Goal: Task Accomplishment & Management: Complete application form

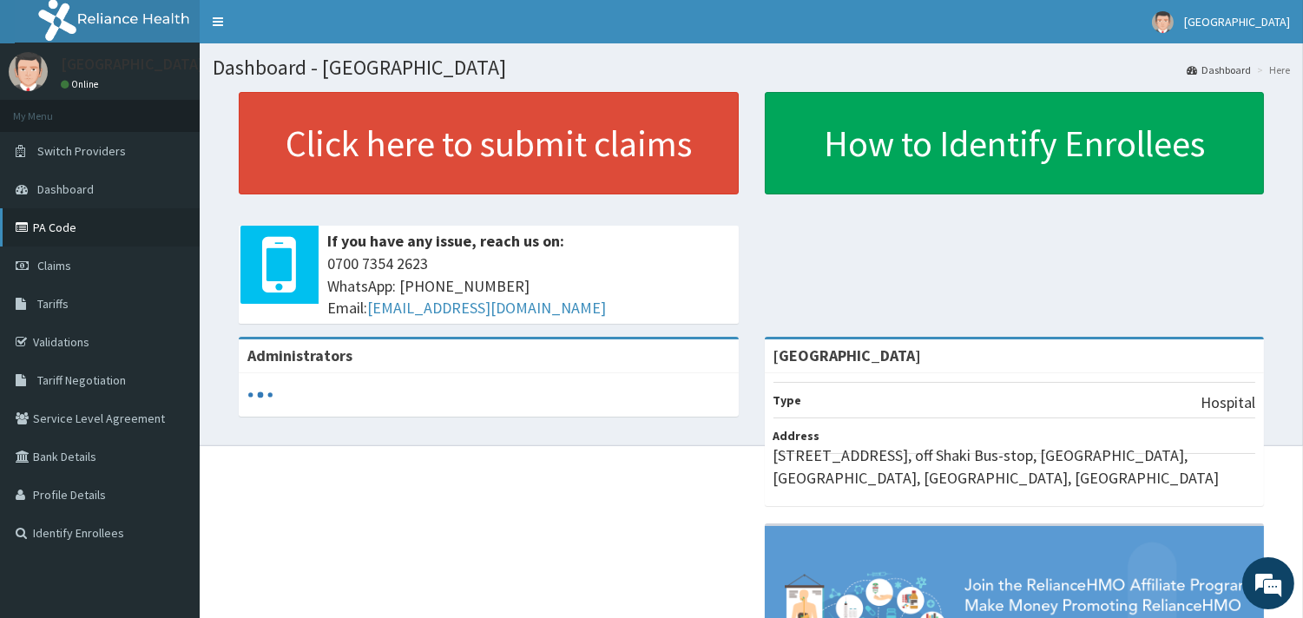
click at [64, 224] on link "PA Code" at bounding box center [100, 227] width 200 height 38
click at [136, 265] on link "Claims" at bounding box center [100, 266] width 200 height 38
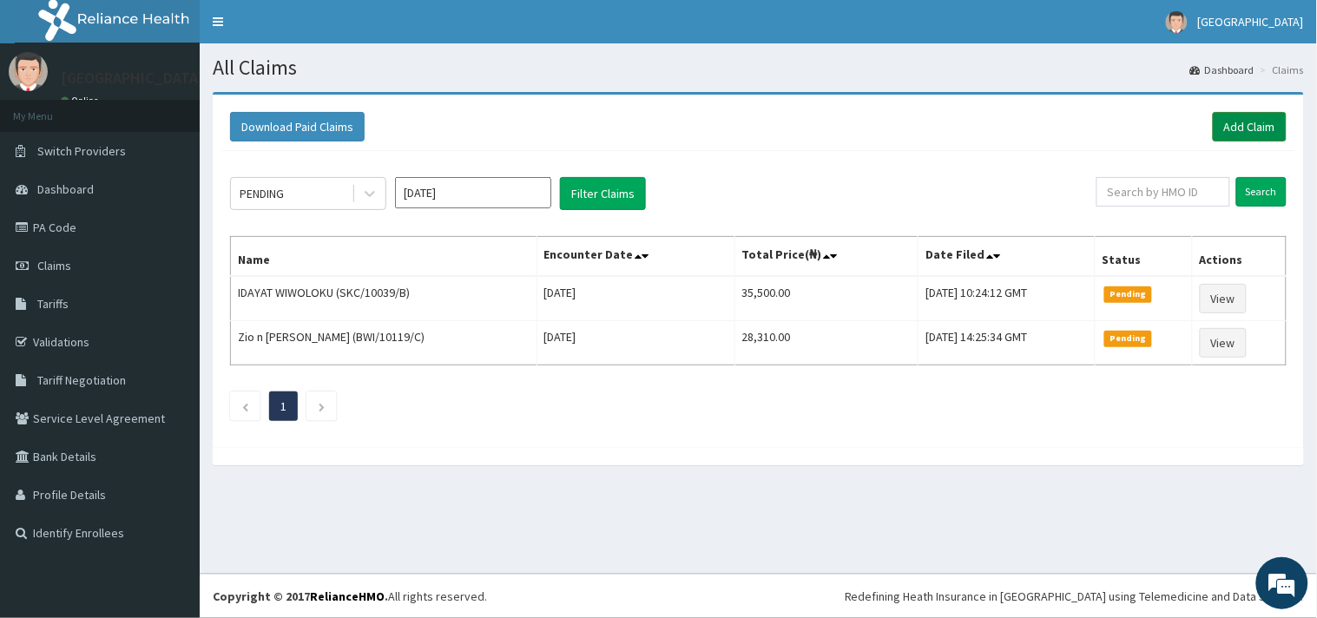
click at [1248, 122] on link "Add Claim" at bounding box center [1250, 127] width 74 height 30
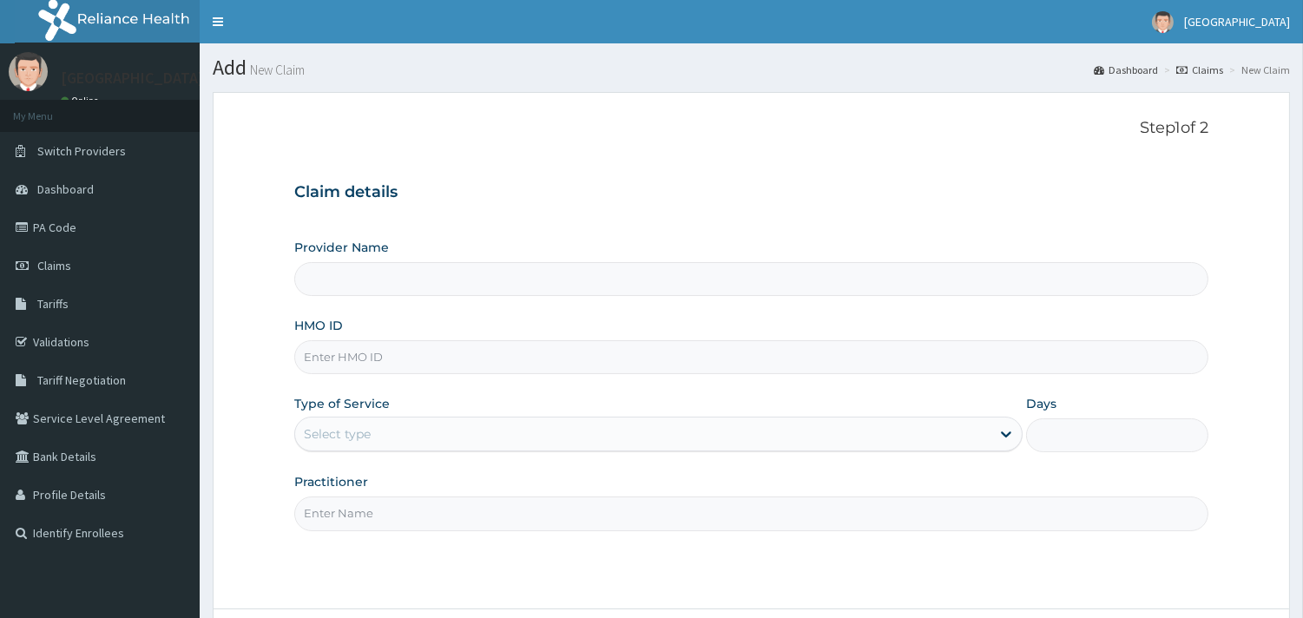
click at [1248, 122] on form "Step 1 of 2 Claim details Provider Name HMO ID Type of Service Select type Days…" at bounding box center [751, 399] width 1077 height 615
type input "Peaceful Health Hospital"
click at [745, 362] on input "HMO ID" at bounding box center [751, 357] width 914 height 34
paste input "IEE/10012/A"
type input "IEE/10012/A"
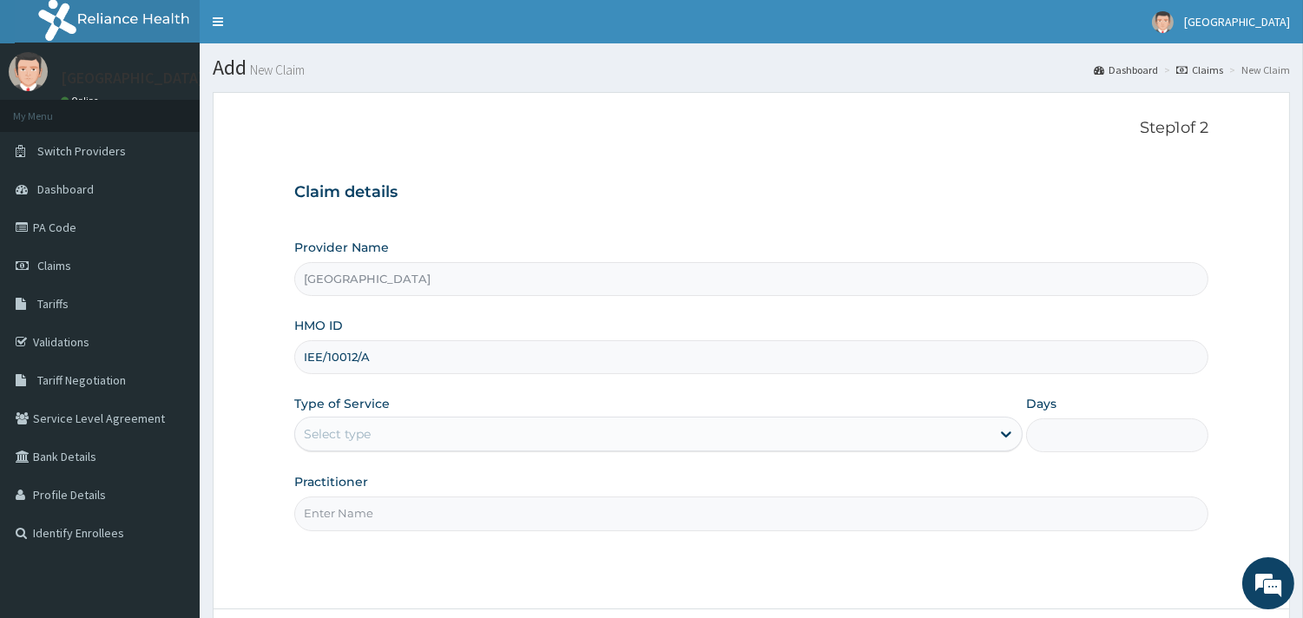
click at [504, 438] on div "Select type" at bounding box center [642, 434] width 695 height 28
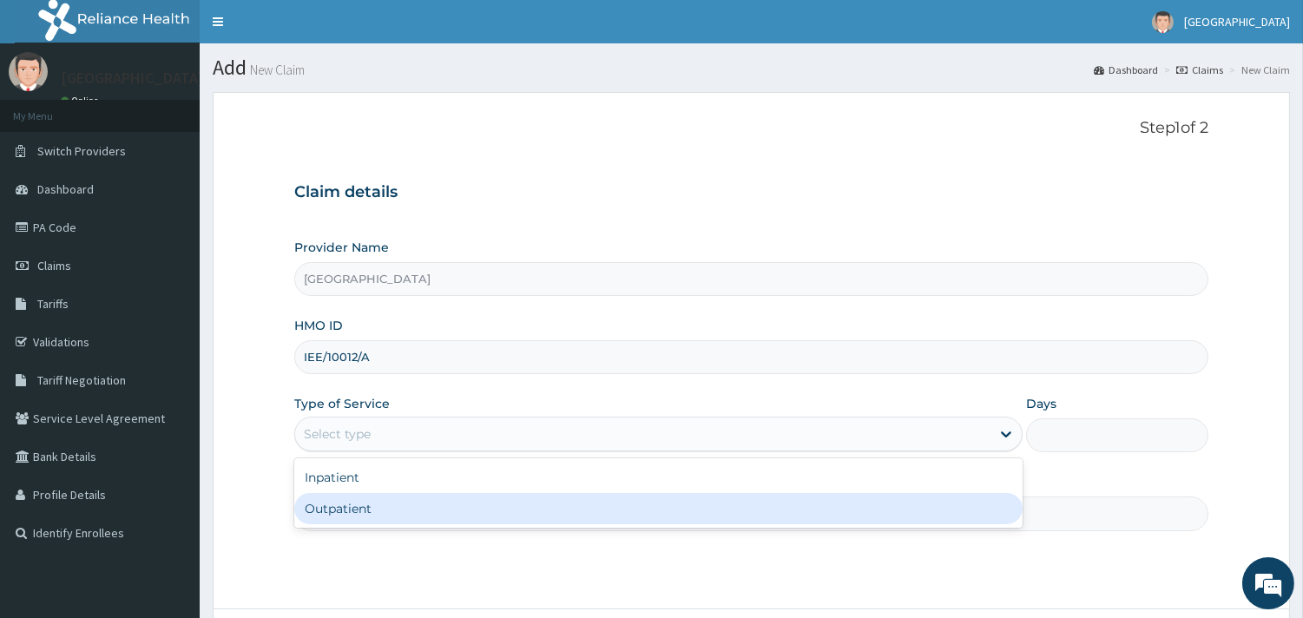
click at [375, 514] on div "Outpatient" at bounding box center [658, 508] width 728 height 31
type input "1"
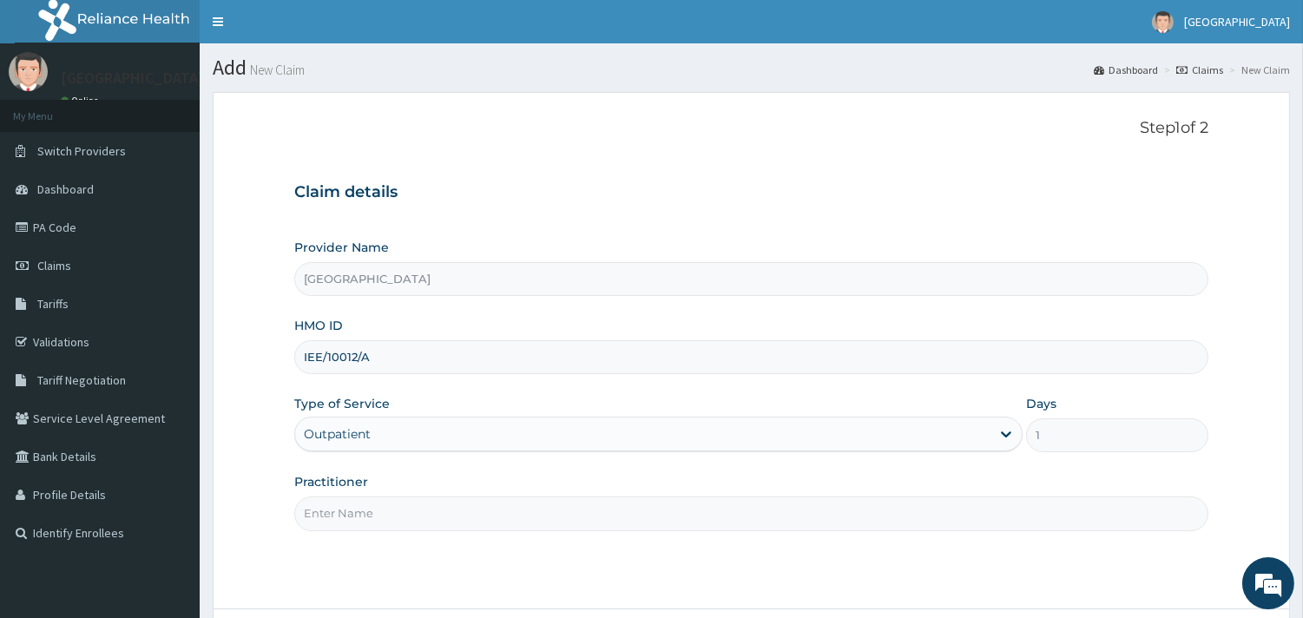
click at [332, 504] on input "Practitioner" at bounding box center [751, 514] width 914 height 34
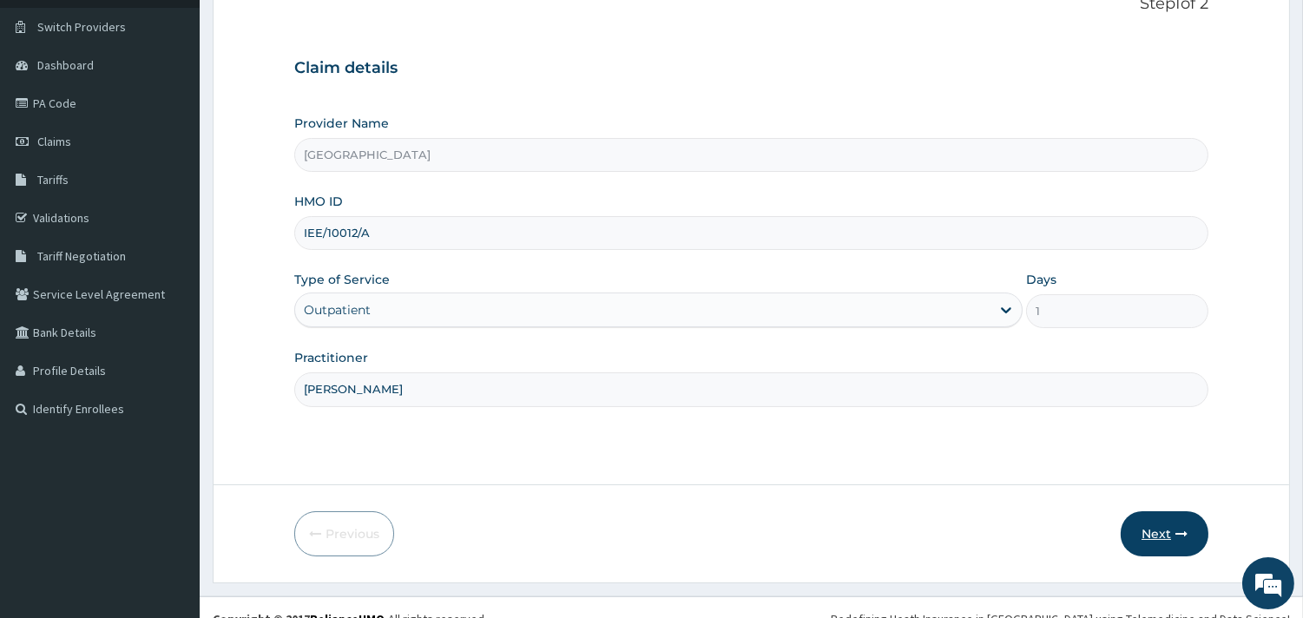
type input "DR ADEYEMI"
click at [1168, 538] on button "Next" at bounding box center [1165, 533] width 88 height 45
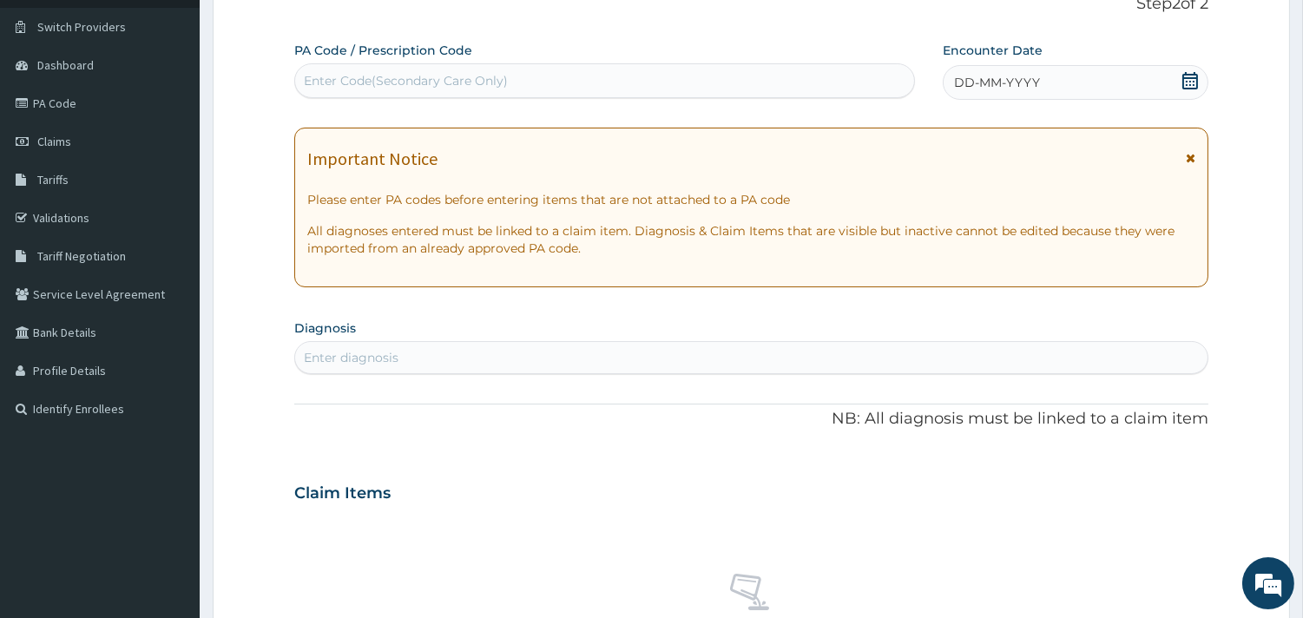
click at [549, 79] on div "Enter Code(Secondary Care Only)" at bounding box center [604, 81] width 619 height 28
paste input "PA/E0378B"
type input "PA/E0378B"
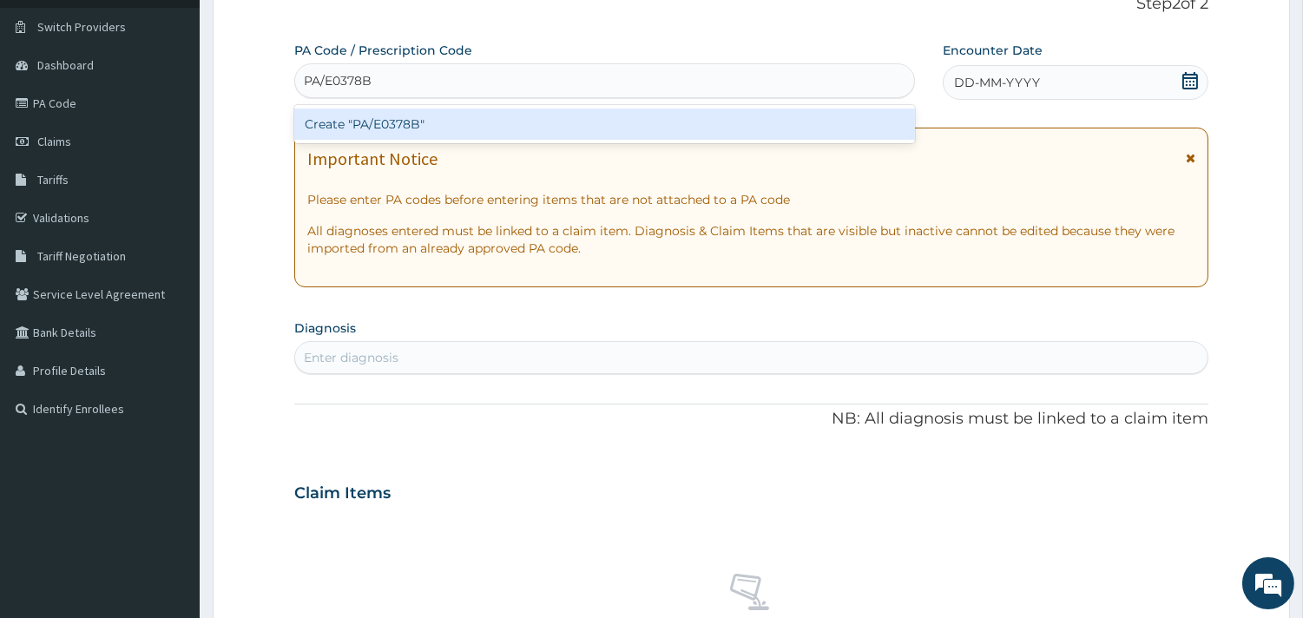
click at [557, 111] on div "Create "PA/E0378B"" at bounding box center [604, 124] width 621 height 31
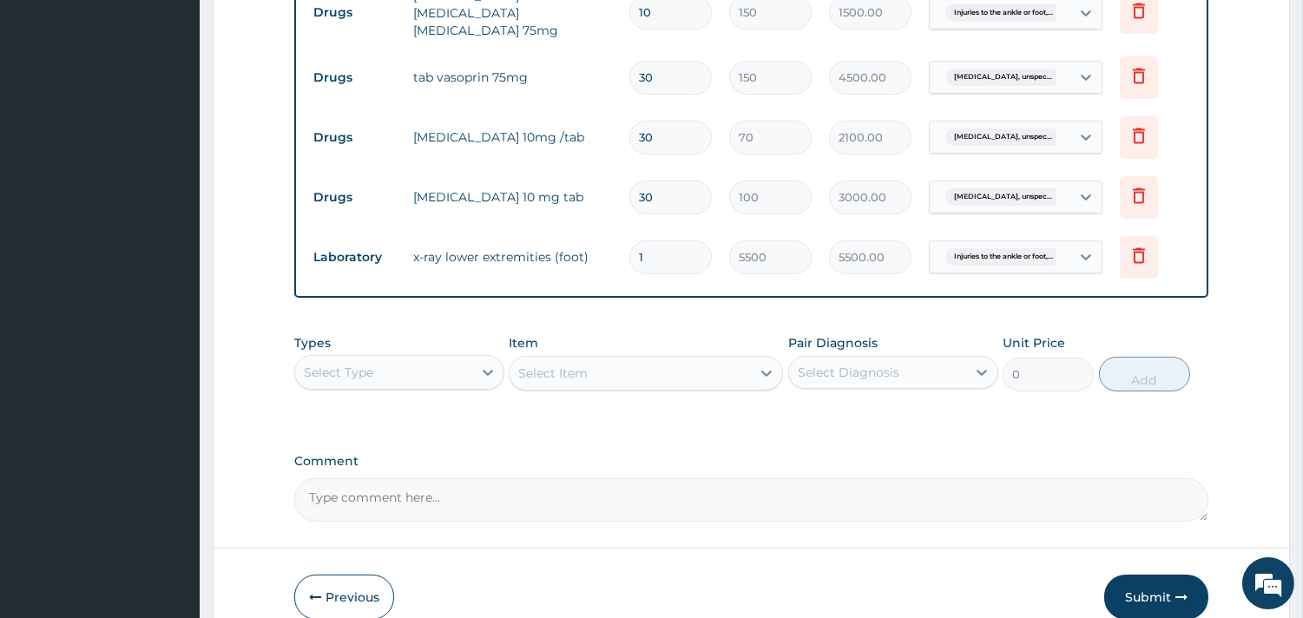
scroll to position [731, 0]
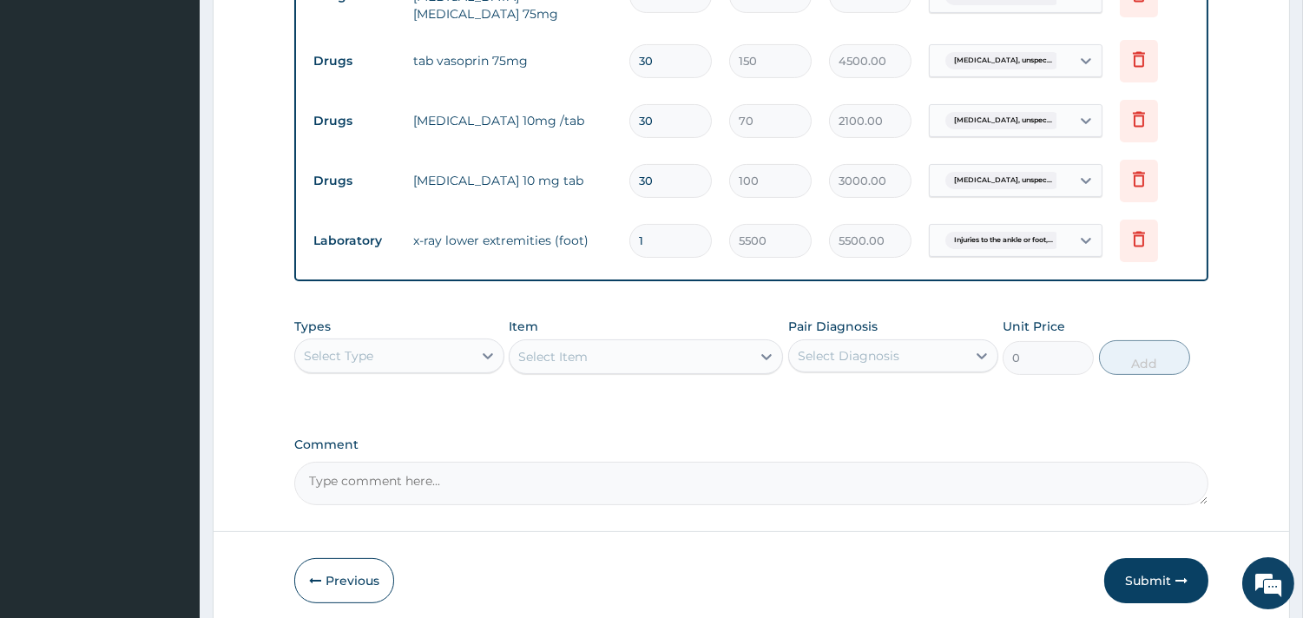
click at [408, 345] on div "Select Type" at bounding box center [383, 356] width 177 height 28
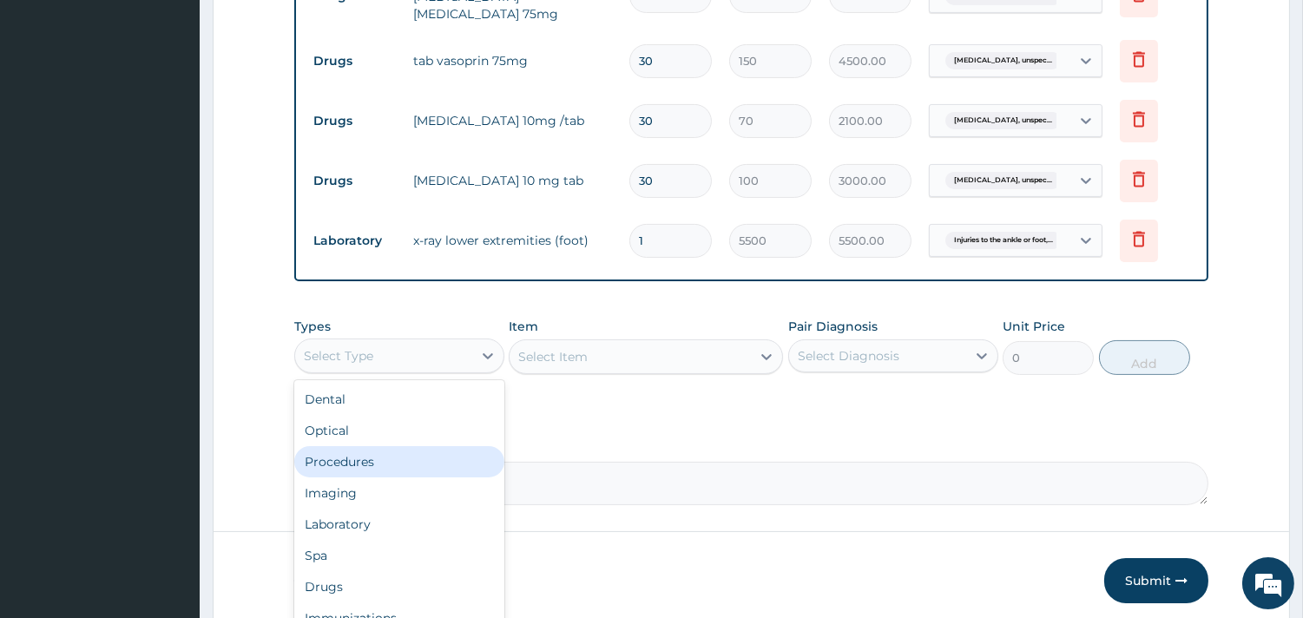
click at [383, 446] on div "Procedures" at bounding box center [399, 461] width 210 height 31
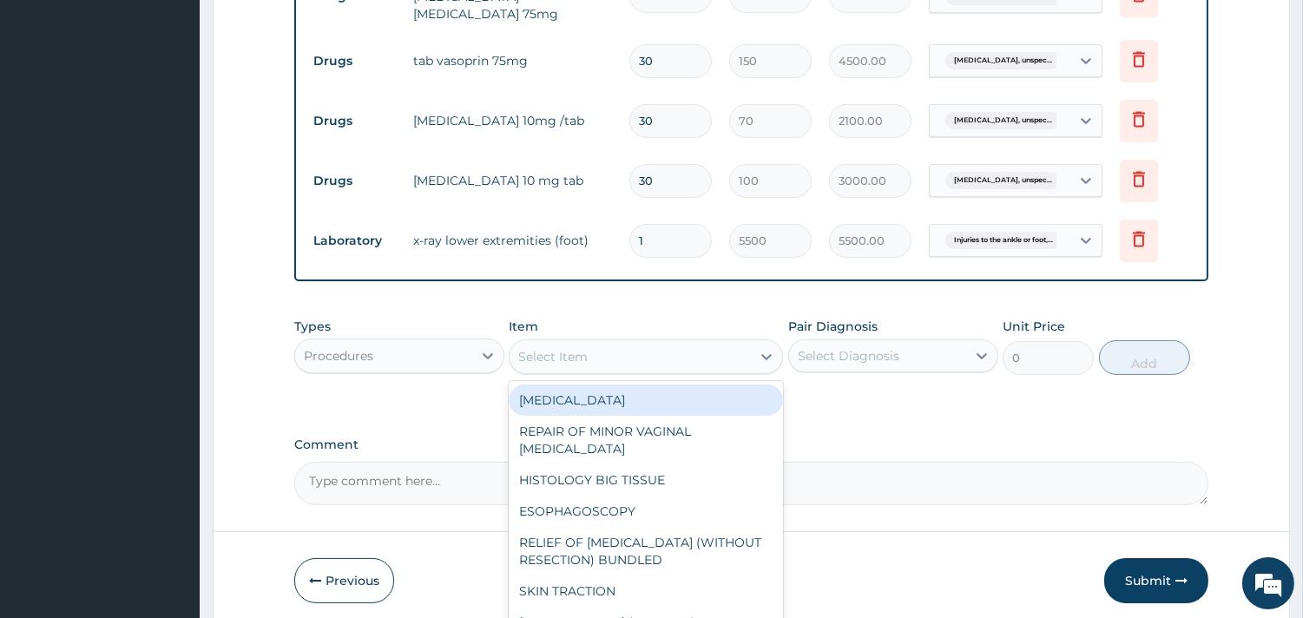
click at [556, 348] on div "Select Item" at bounding box center [552, 356] width 69 height 17
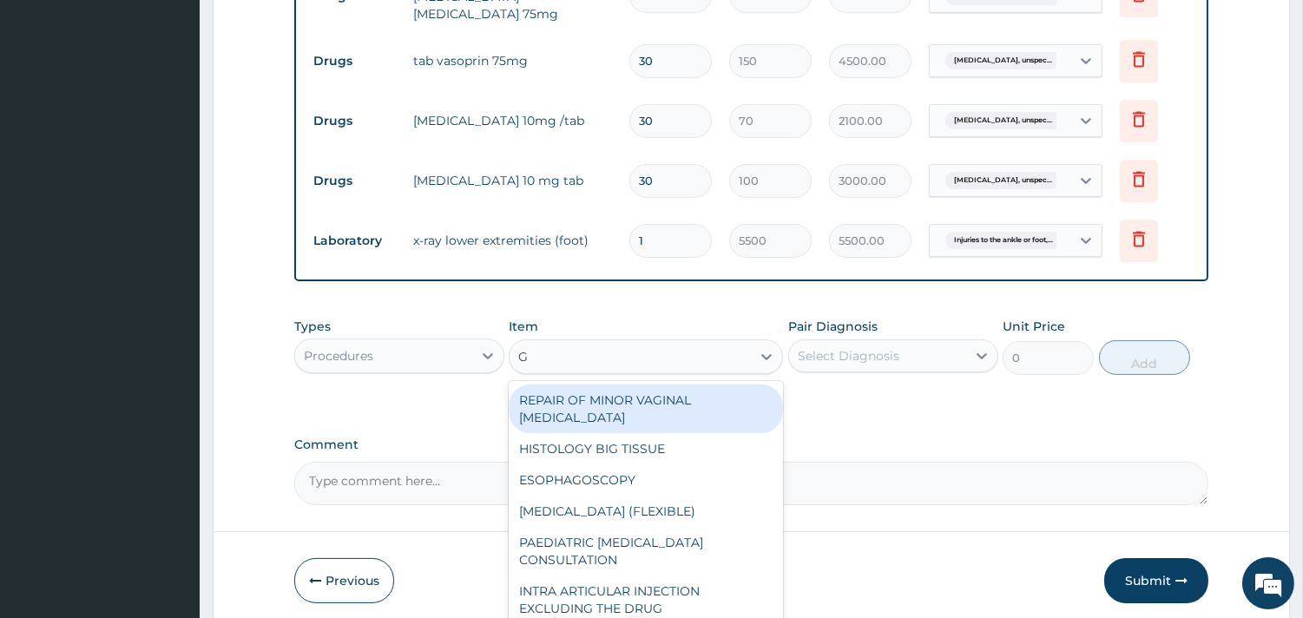
type input "GP"
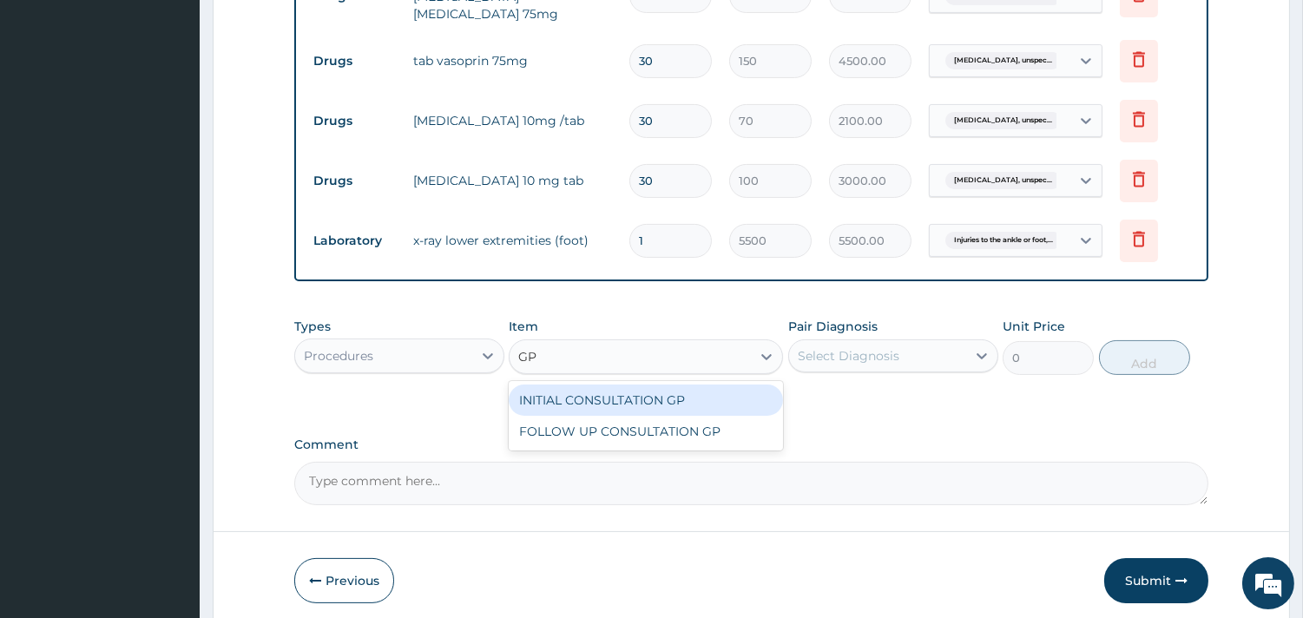
click at [627, 385] on div "INITIAL CONSULTATION GP" at bounding box center [646, 400] width 274 height 31
type input "3500"
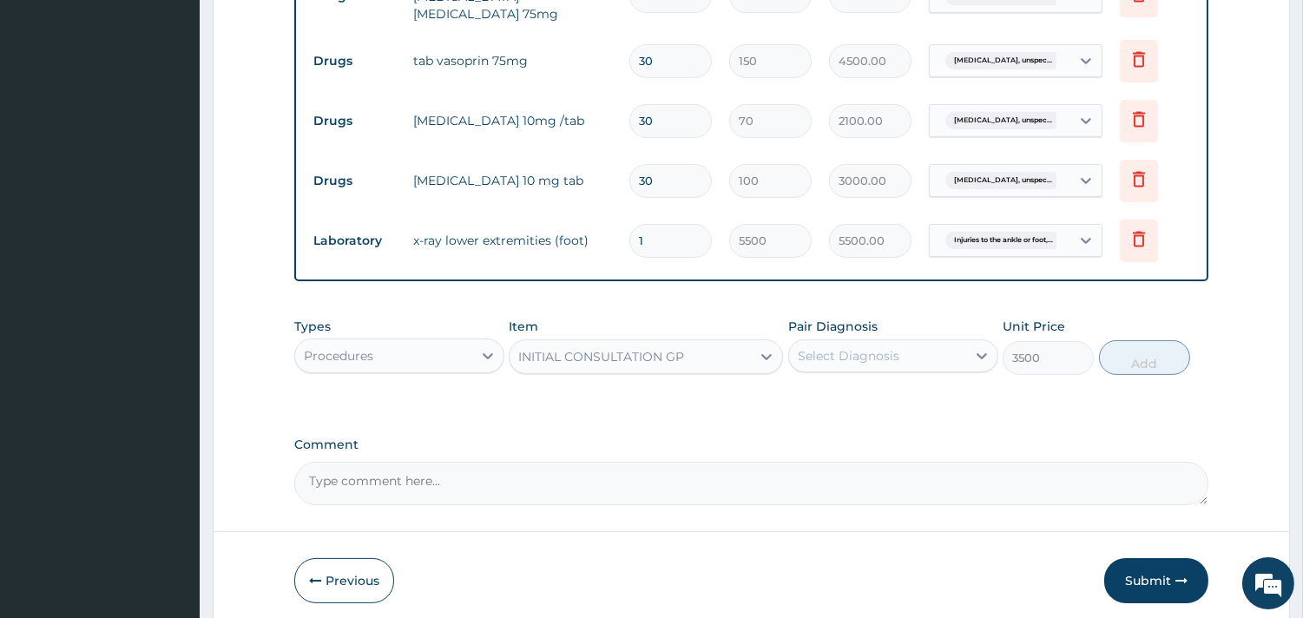
click at [855, 347] on div "Select Diagnosis" at bounding box center [849, 355] width 102 height 17
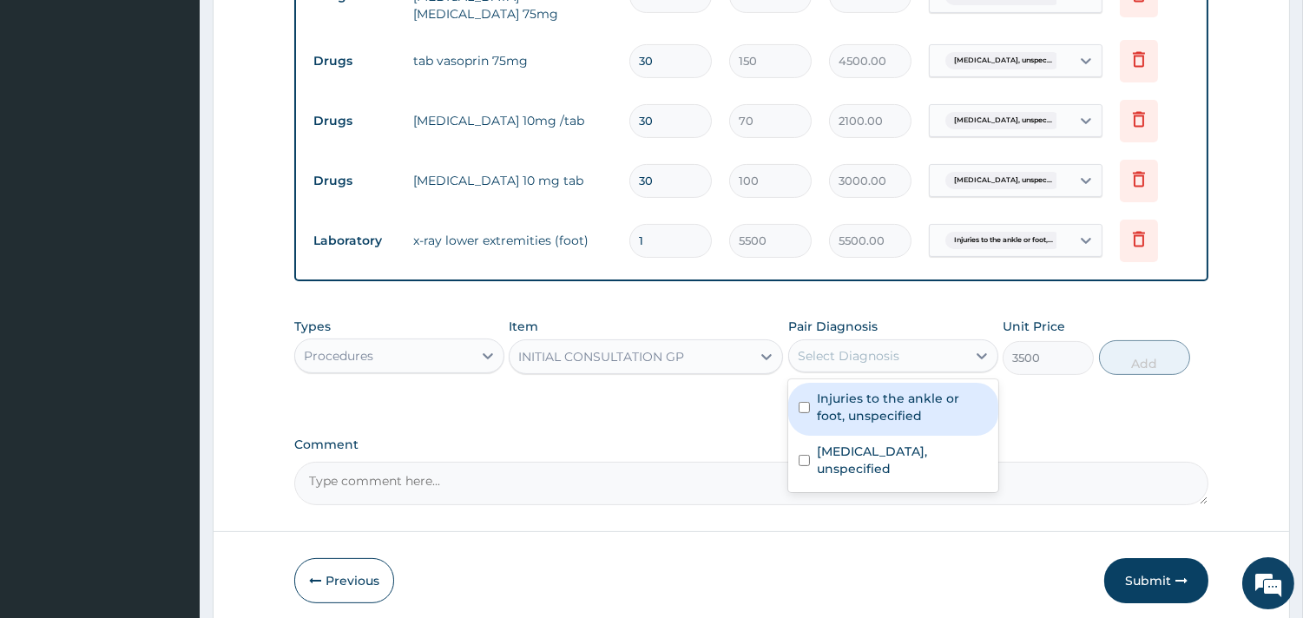
click at [842, 405] on label "Injuries to the ankle or foot, unspecified" at bounding box center [902, 407] width 171 height 35
checkbox input "true"
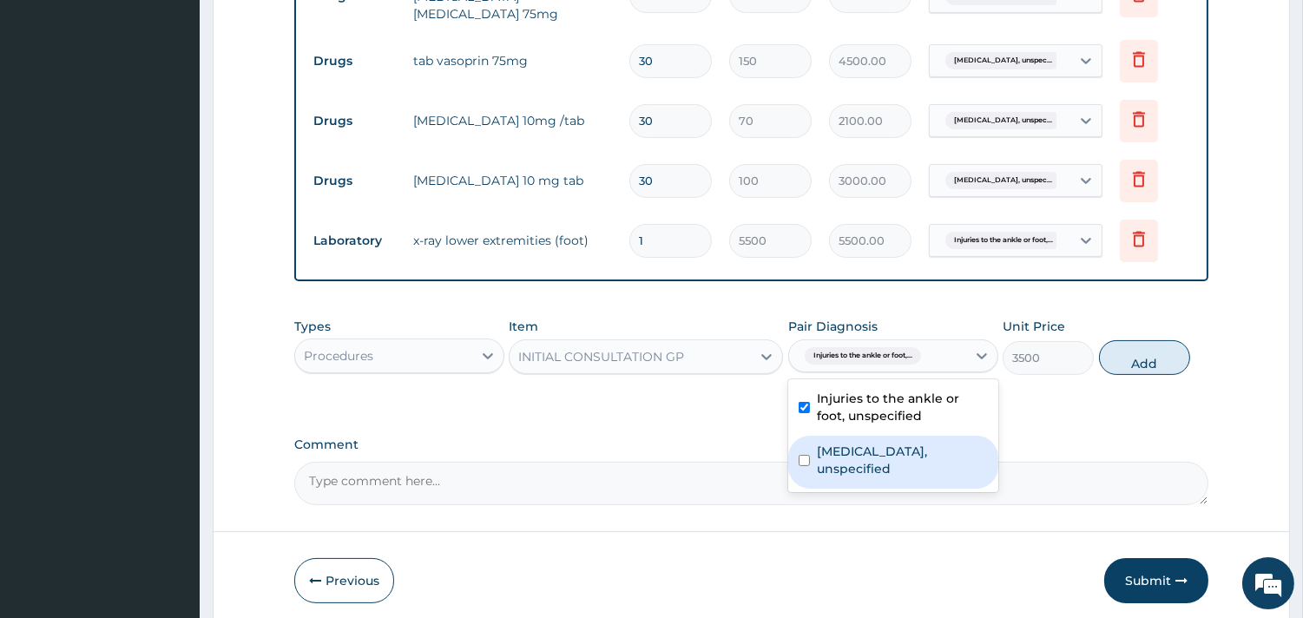
click at [848, 447] on label "Essential hypertension, unspecified" at bounding box center [902, 460] width 171 height 35
checkbox input "true"
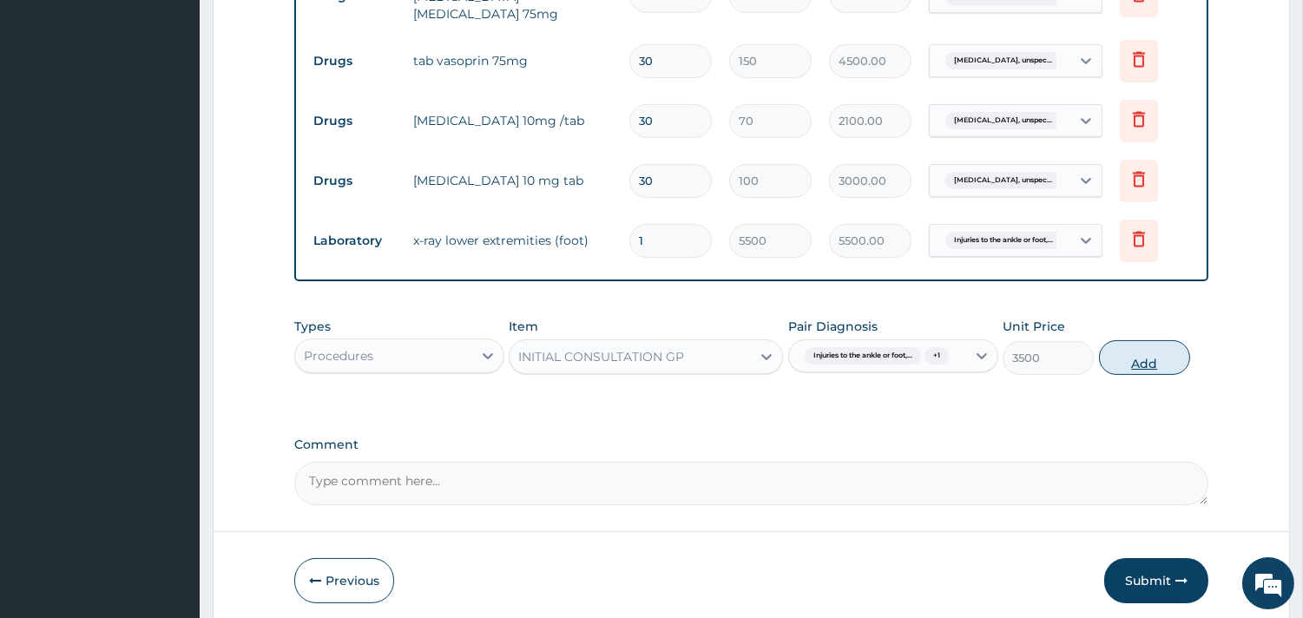
click at [1135, 362] on button "Add" at bounding box center [1144, 357] width 91 height 35
type input "0"
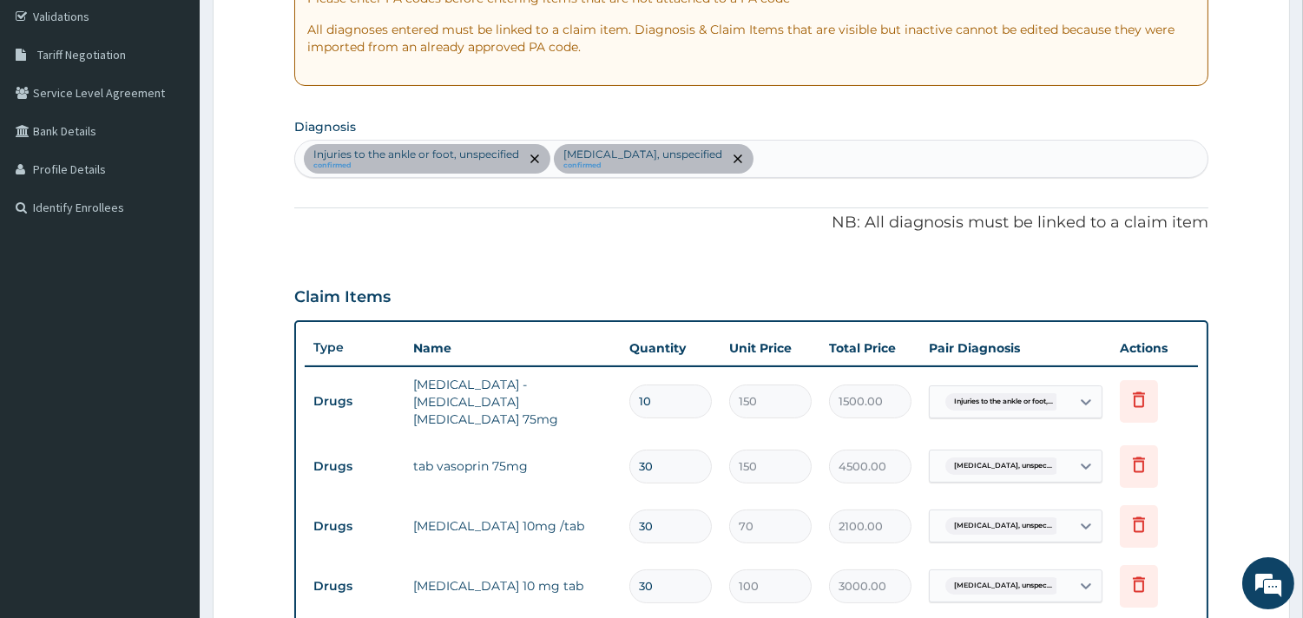
scroll to position [306, 0]
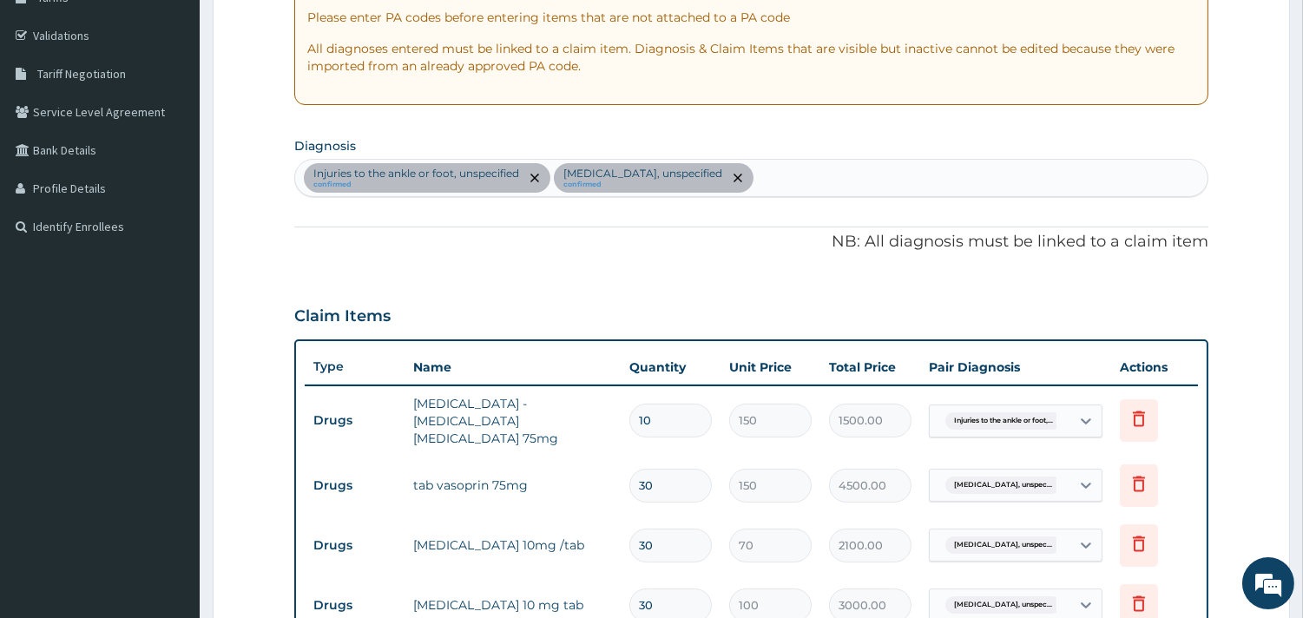
click at [805, 174] on div "Injuries to the ankle or foot, unspecified confirmed Essential hypertension, un…" at bounding box center [751, 178] width 912 height 36
type input "P"
type input "MALARIA"
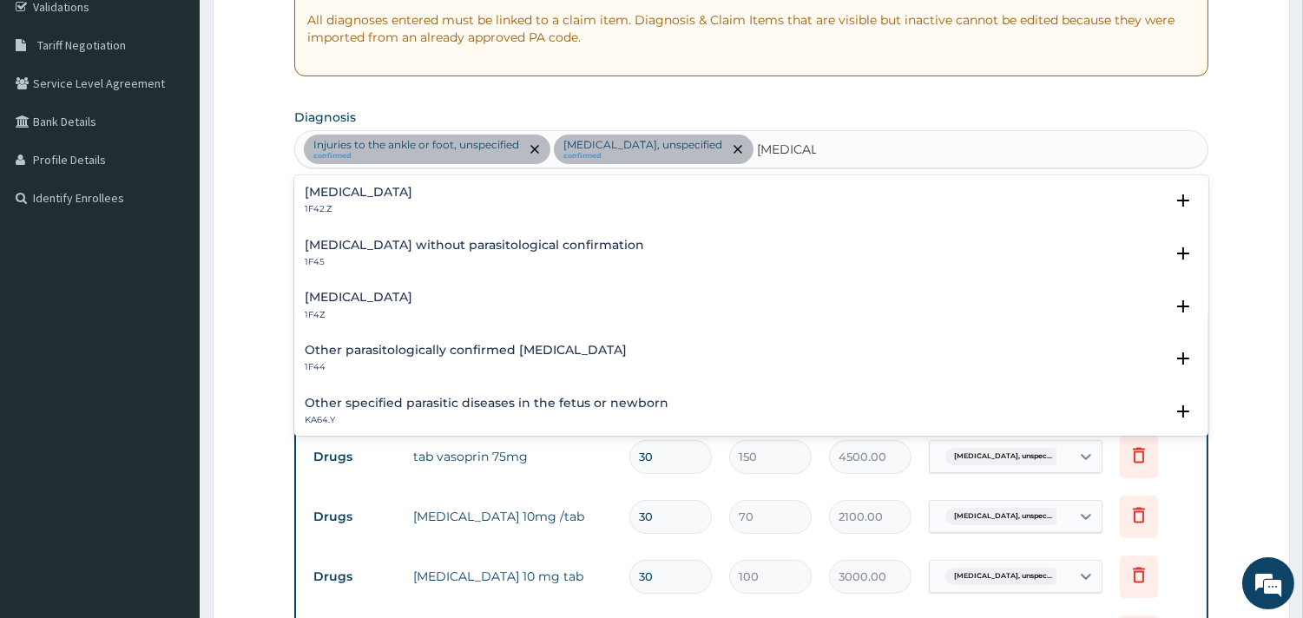
scroll to position [339, 0]
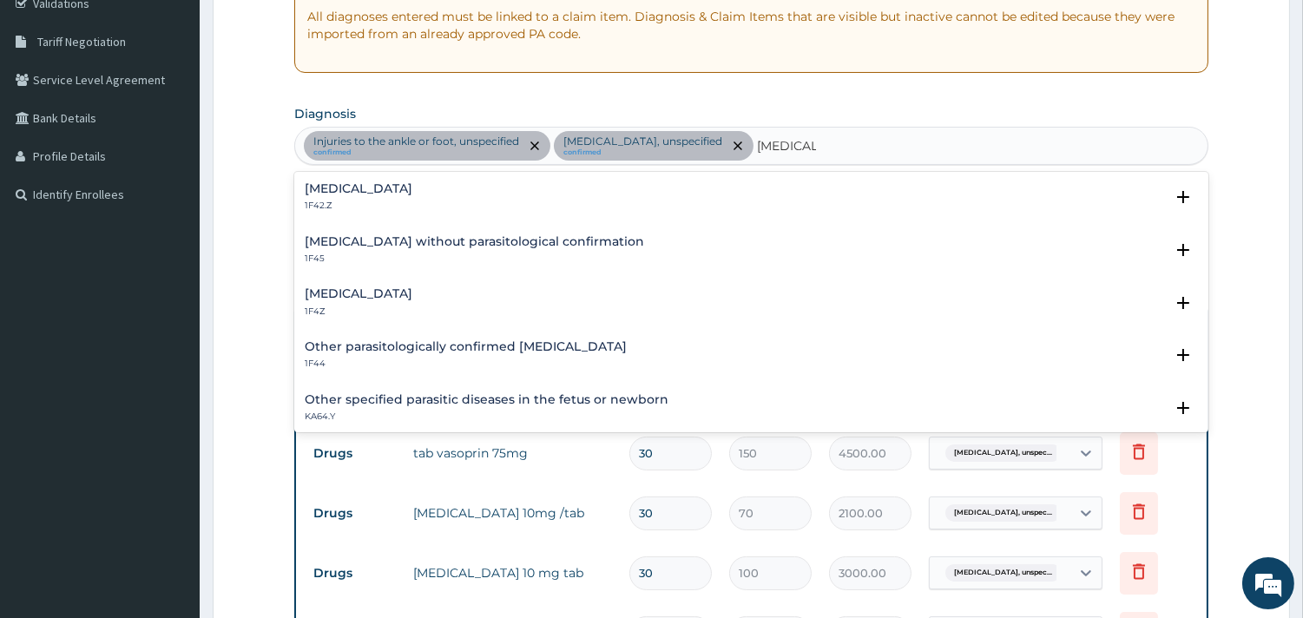
click at [483, 284] on div "Malaria, unspecified 1F4Z Select Status Query Query covers suspected (?), Keep …" at bounding box center [751, 306] width 914 height 53
click at [412, 296] on h4 "Malaria, unspecified" at bounding box center [359, 293] width 108 height 13
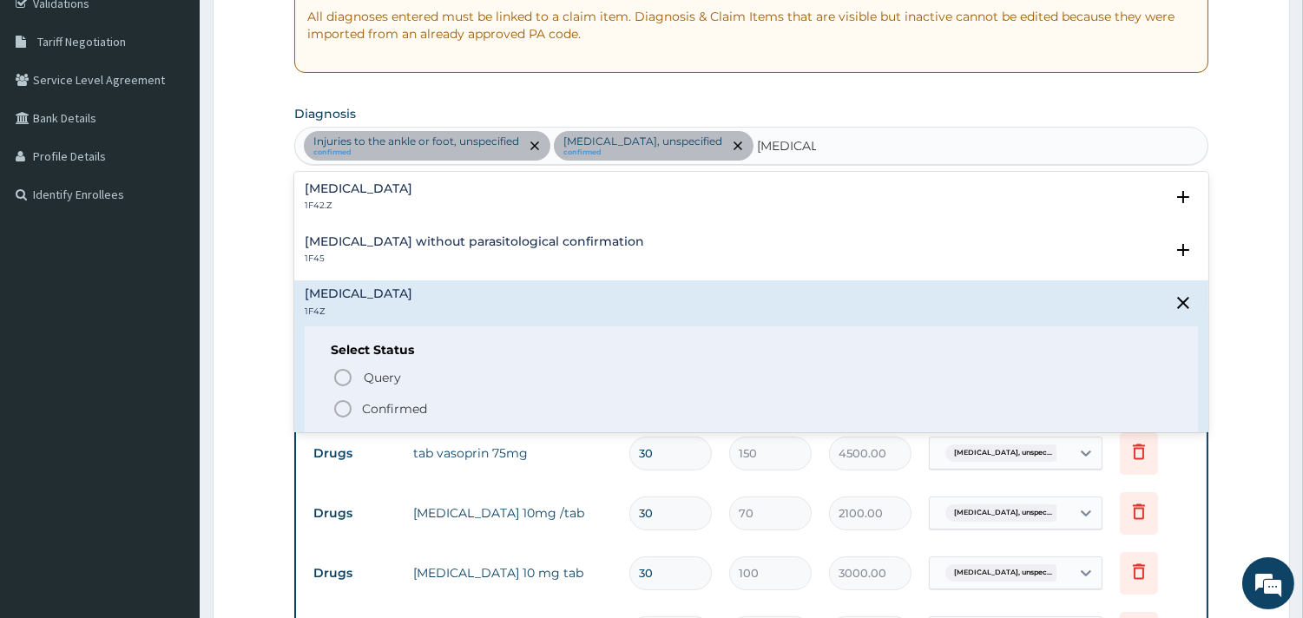
click at [340, 405] on icon "status option filled" at bounding box center [342, 408] width 21 height 21
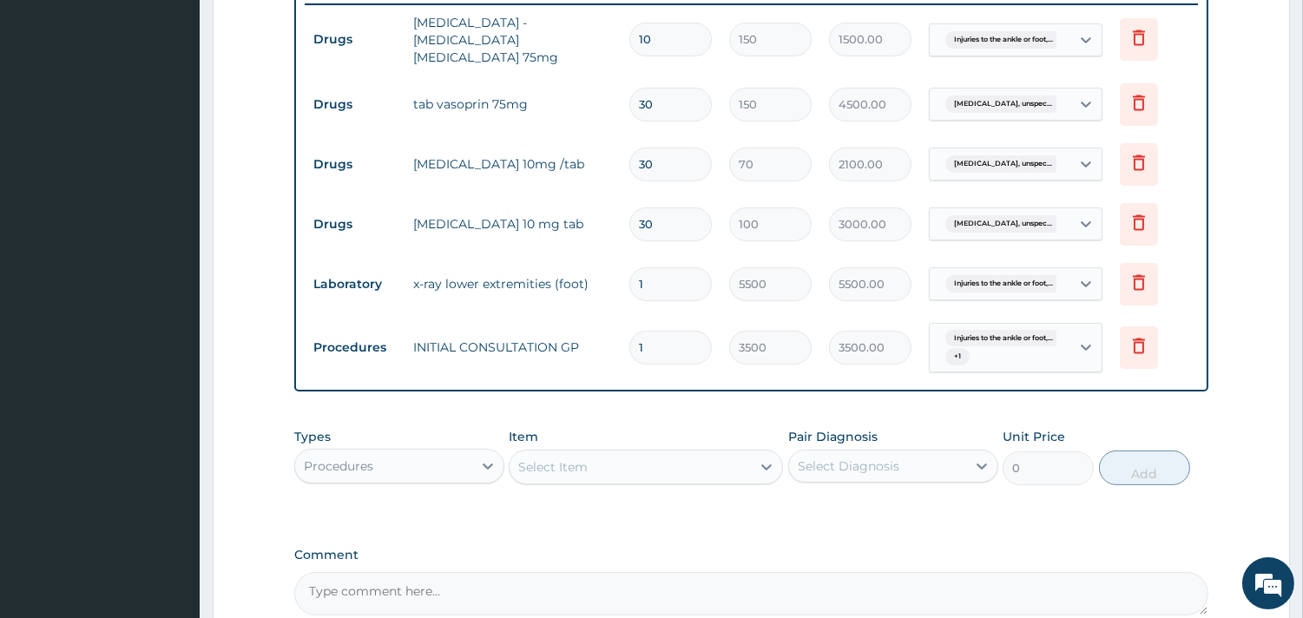
scroll to position [694, 0]
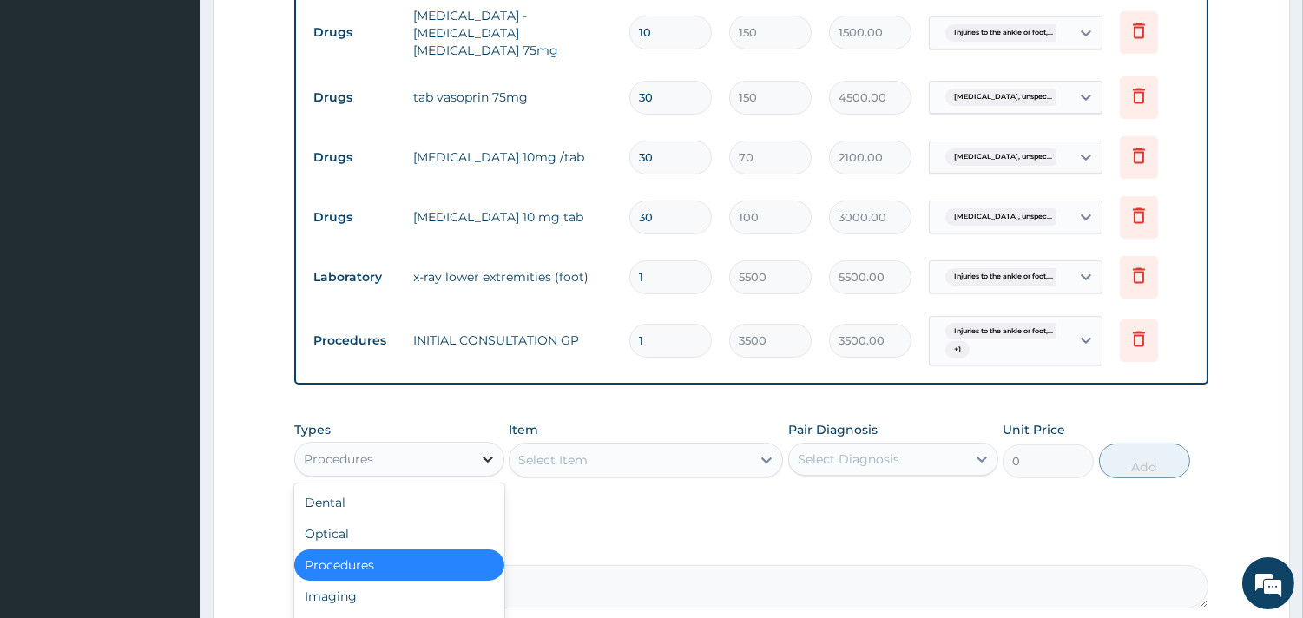
click at [484, 451] on icon at bounding box center [487, 459] width 17 height 17
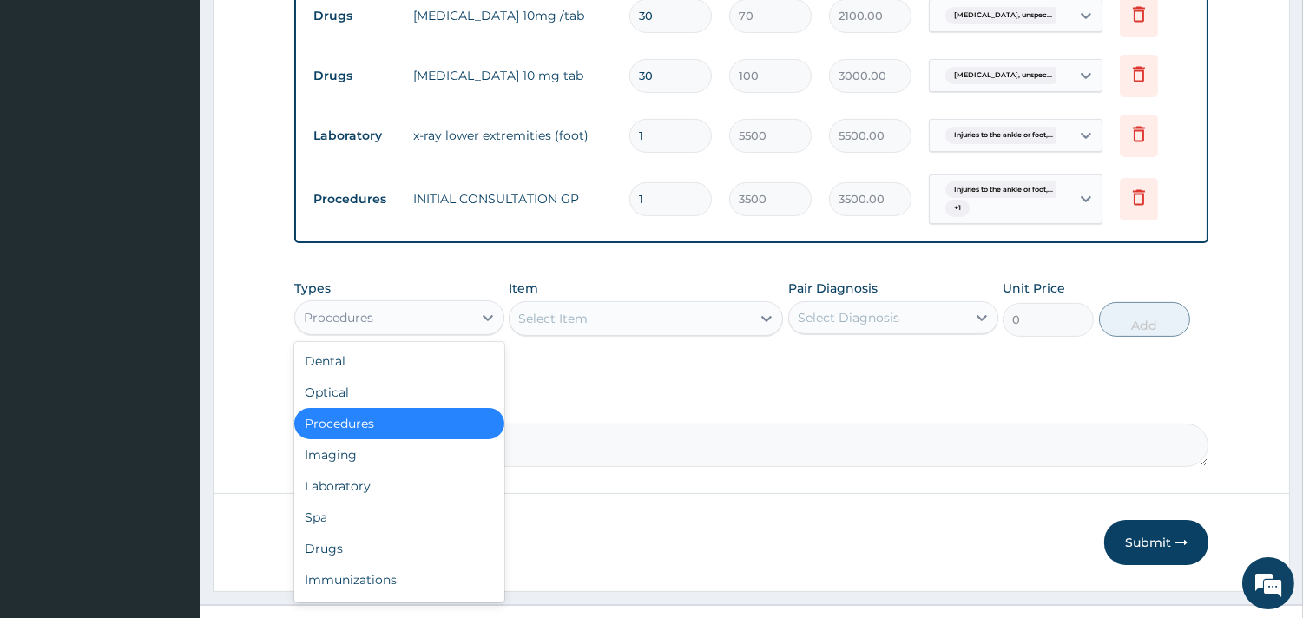
scroll to position [858, 0]
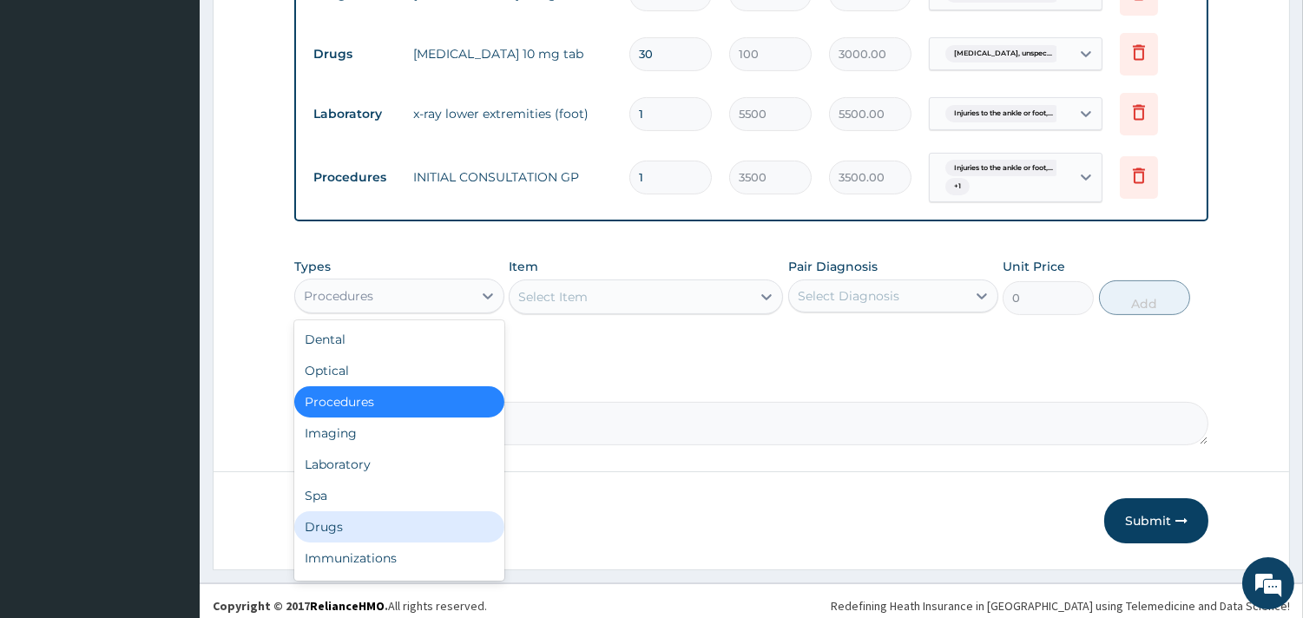
click at [404, 511] on div "Drugs" at bounding box center [399, 526] width 210 height 31
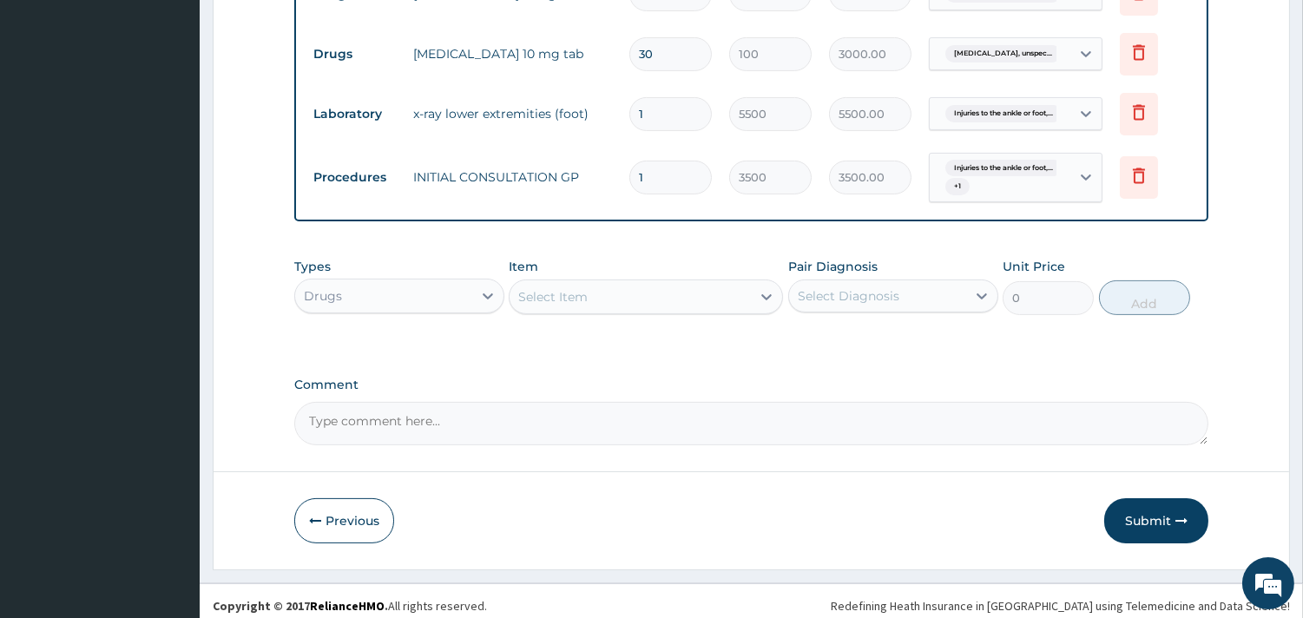
click at [560, 297] on div "Select Item" at bounding box center [630, 297] width 241 height 28
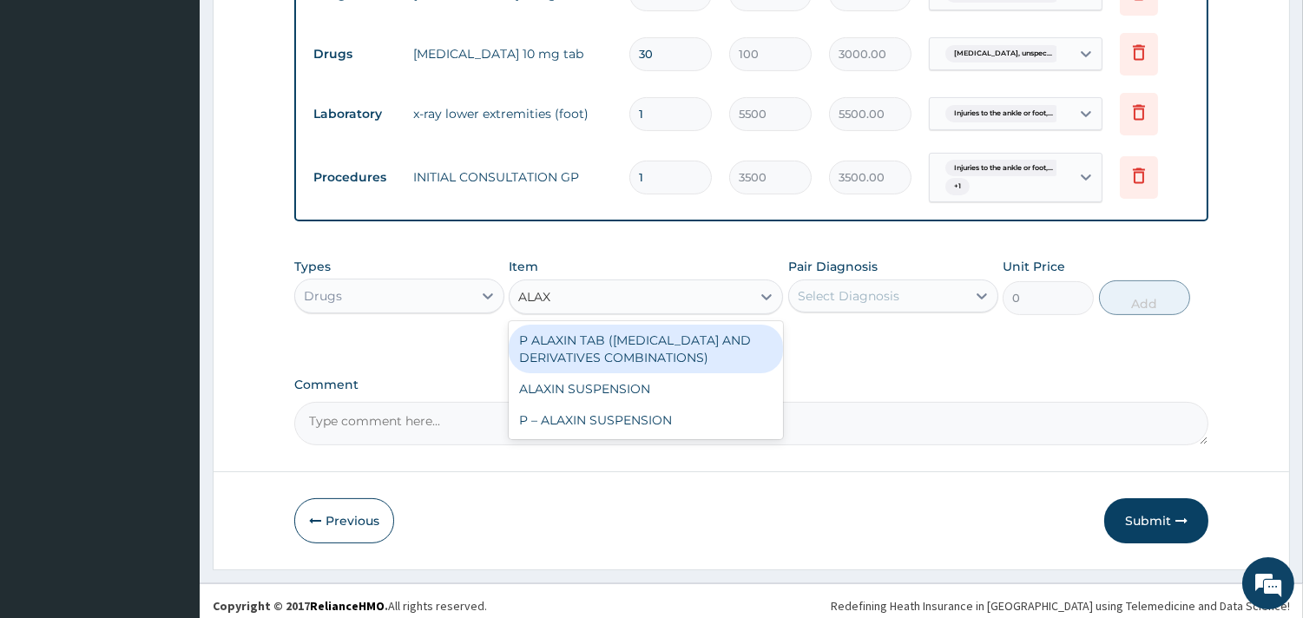
type input "ALAXI"
click at [649, 345] on div "P ALAXIN TAB (ARTEMISININ AND DERIVATIVES COMBINATIONS)" at bounding box center [646, 349] width 274 height 49
type input "1800"
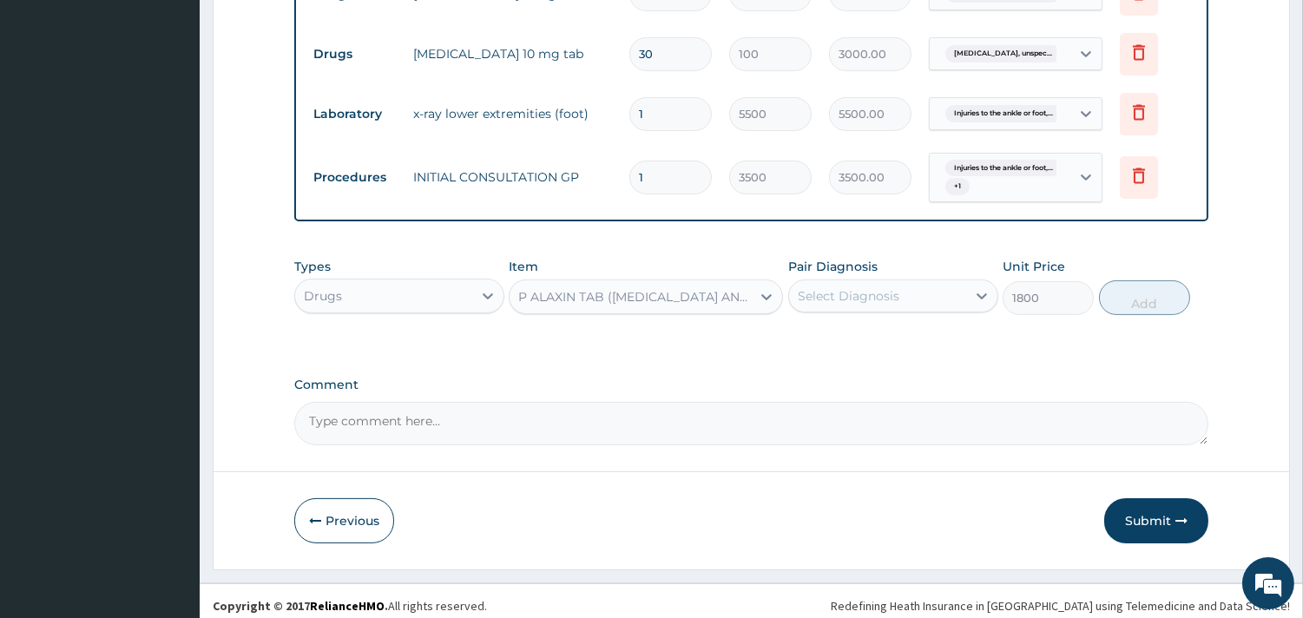
click at [844, 290] on div "Select Diagnosis" at bounding box center [849, 295] width 102 height 17
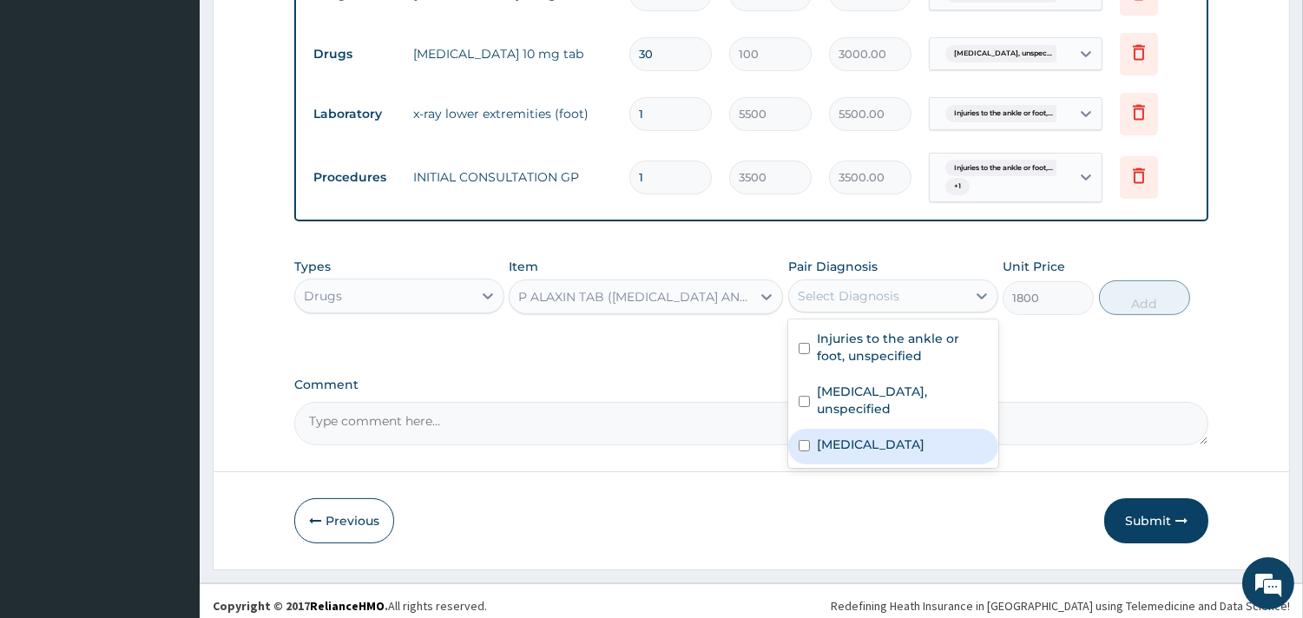
click at [840, 438] on label "Malaria, unspecified" at bounding box center [871, 444] width 108 height 17
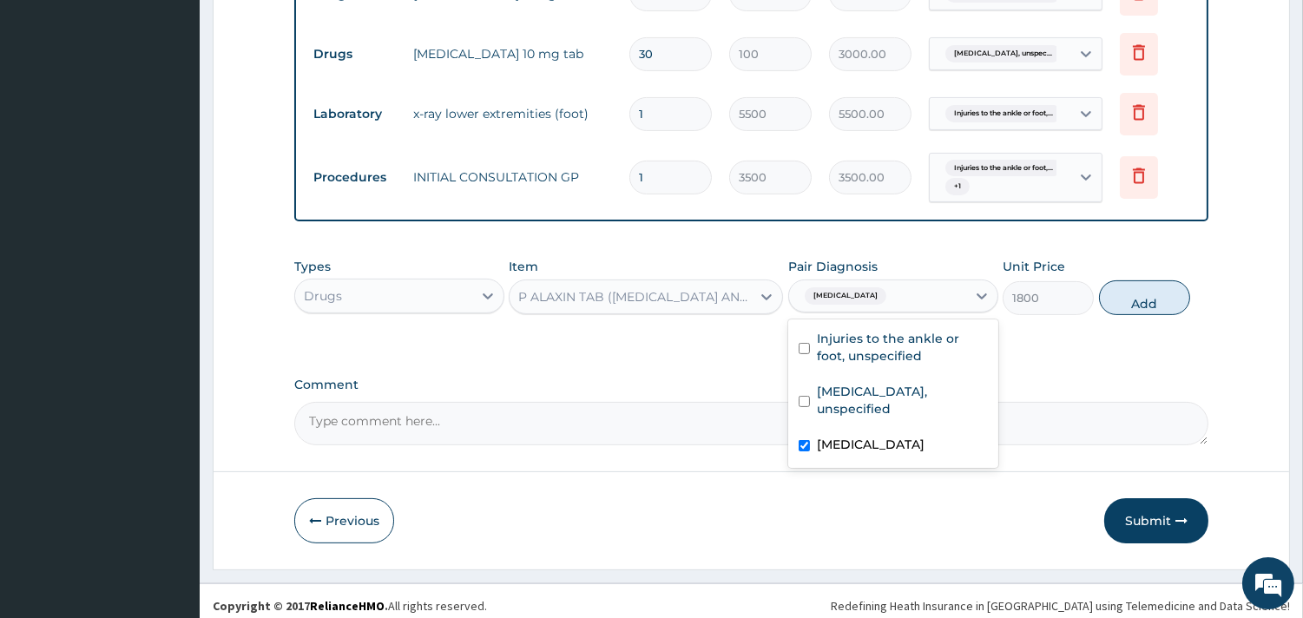
checkbox input "true"
click at [1146, 283] on button "Add" at bounding box center [1144, 297] width 91 height 35
type input "0"
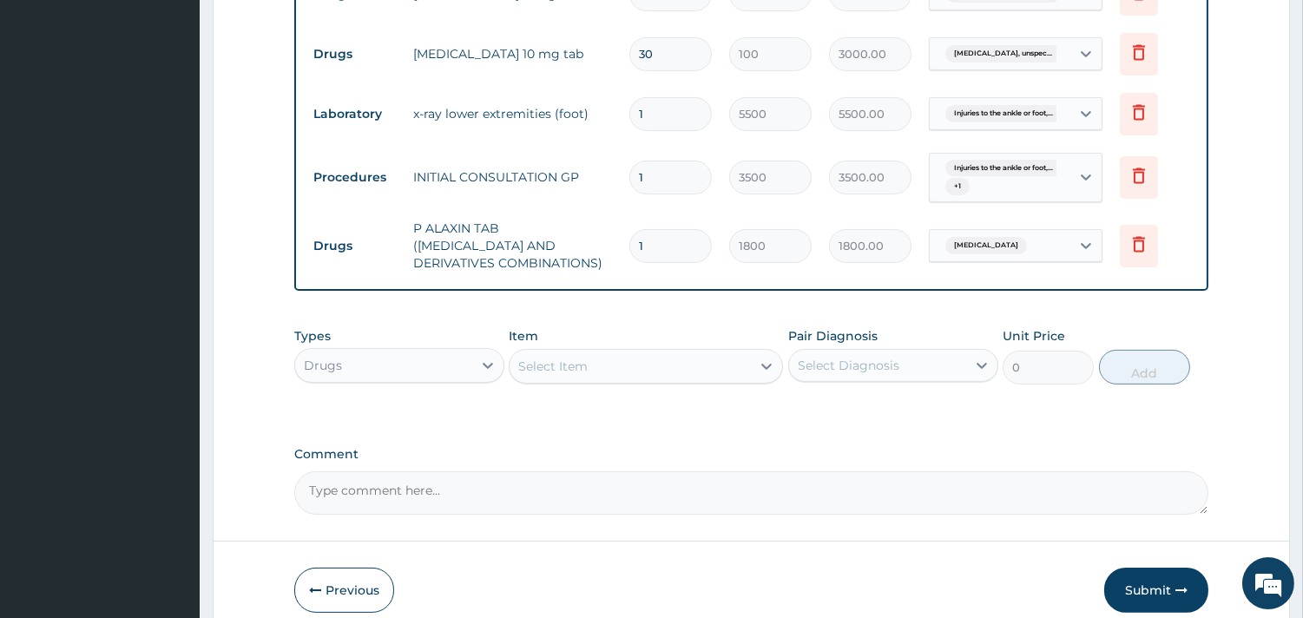
click at [643, 352] on div "Select Item" at bounding box center [630, 366] width 241 height 28
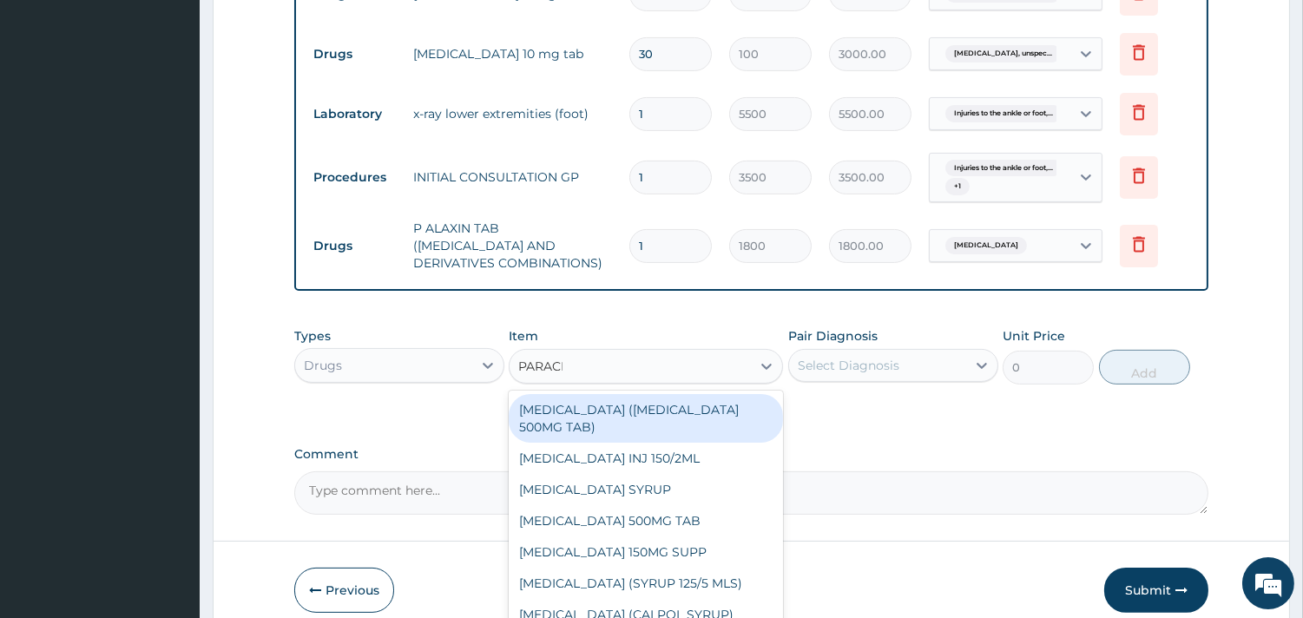
type input "PARACET"
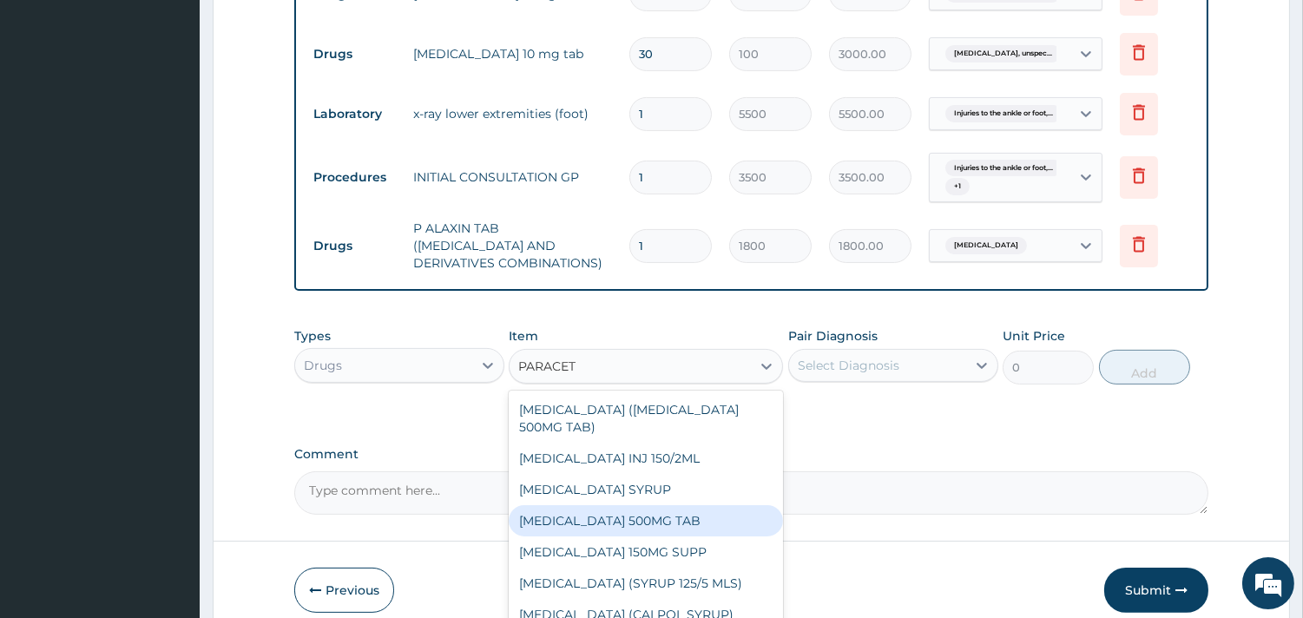
click at [670, 510] on div "PARACETAMOL 500MG TAB" at bounding box center [646, 520] width 274 height 31
type input "35"
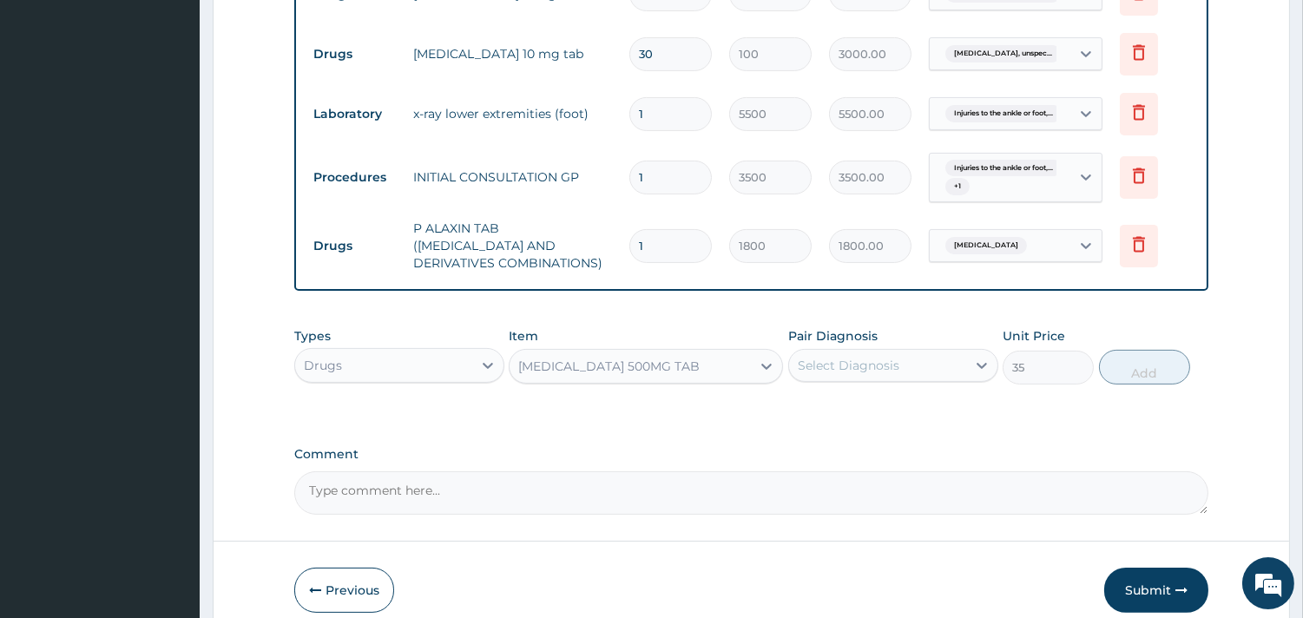
click at [881, 361] on div "Select Diagnosis" at bounding box center [849, 365] width 102 height 17
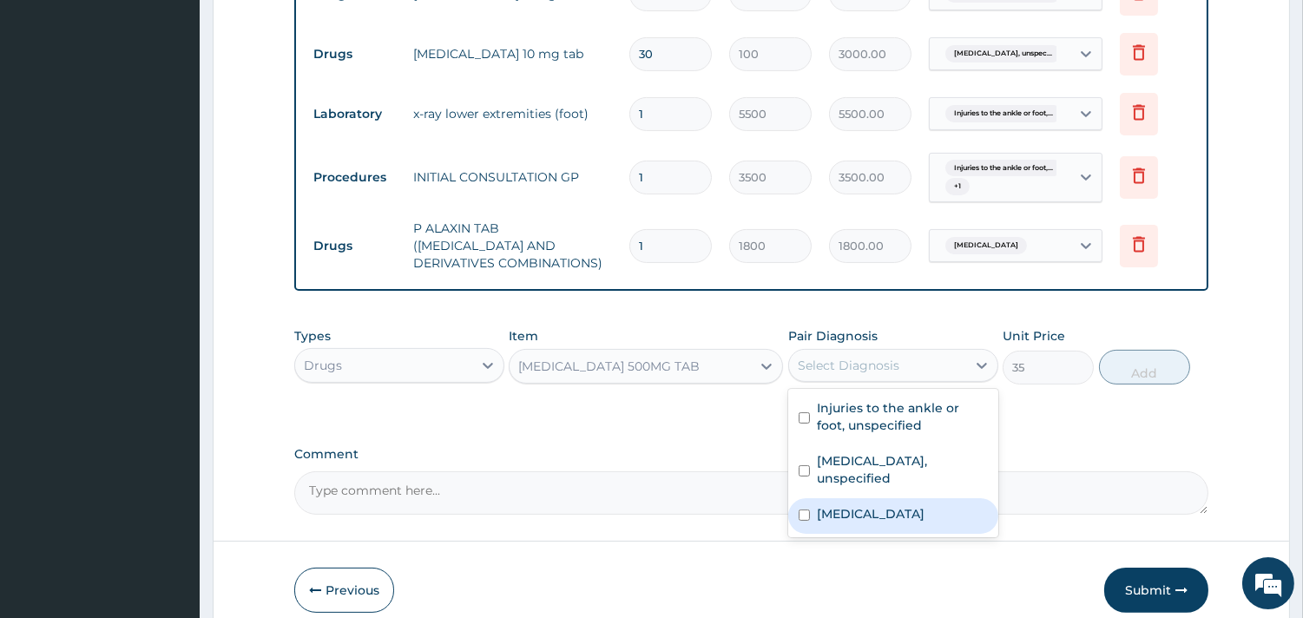
click at [852, 514] on div "Malaria, unspecified" at bounding box center [893, 516] width 210 height 36
checkbox input "true"
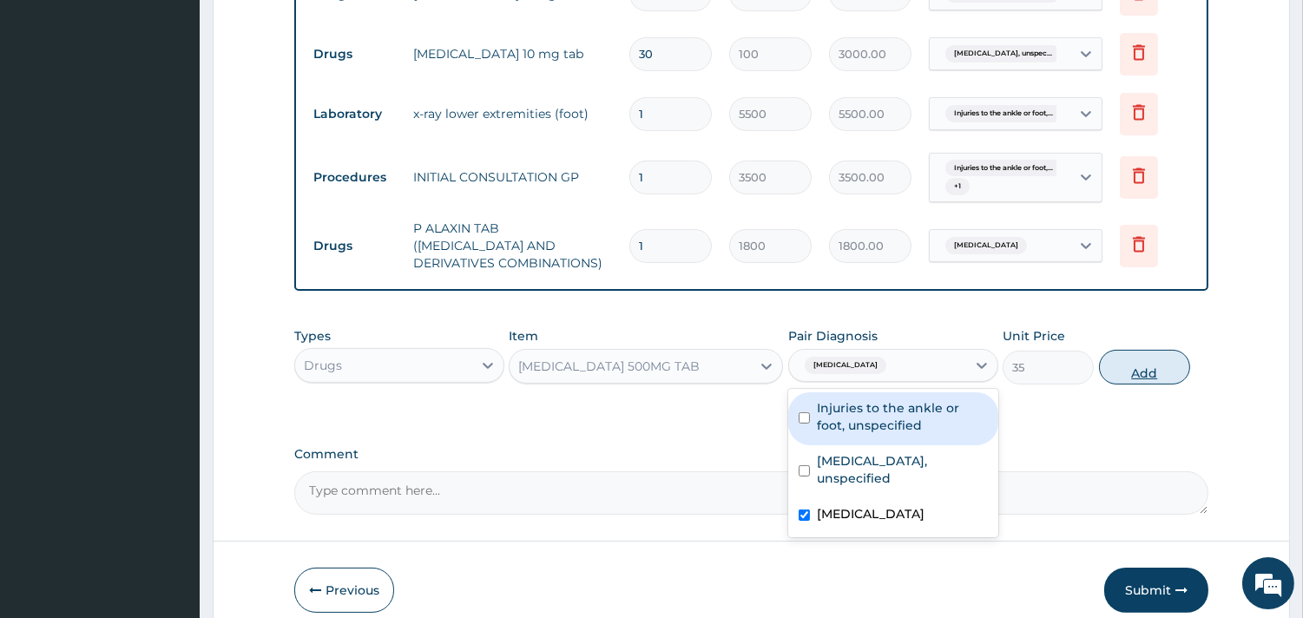
click at [1130, 356] on button "Add" at bounding box center [1144, 367] width 91 height 35
type input "0"
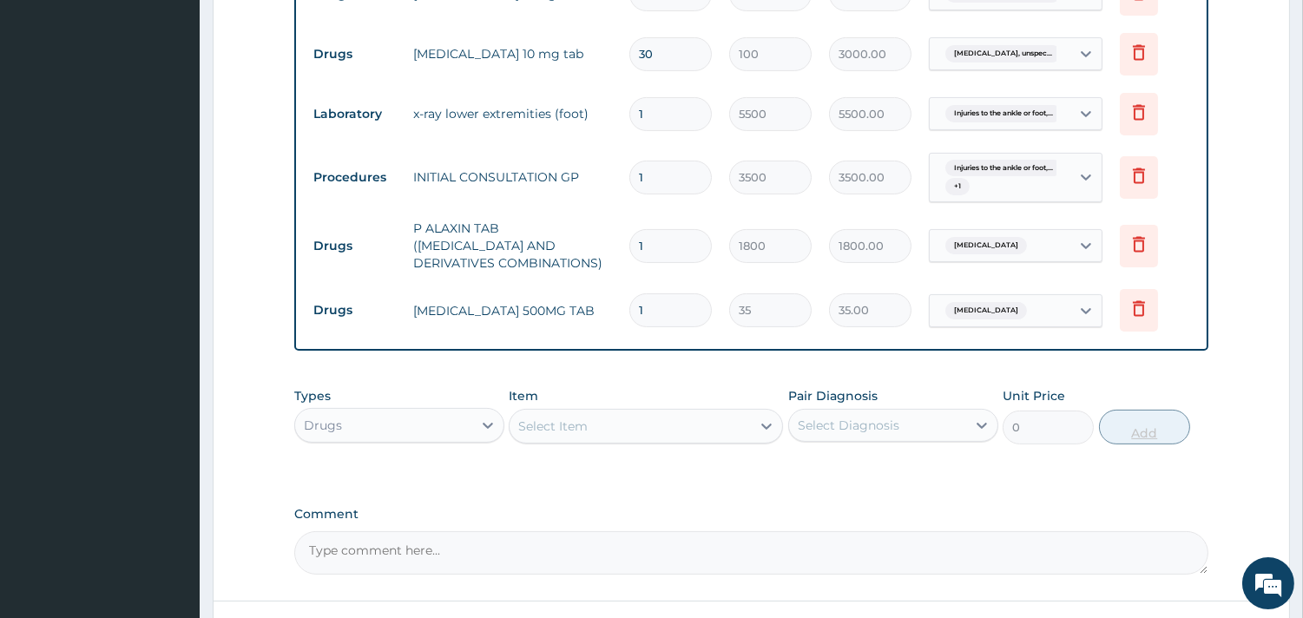
type input "0.00"
type input "3"
type input "105.00"
type input "30"
type input "1050.00"
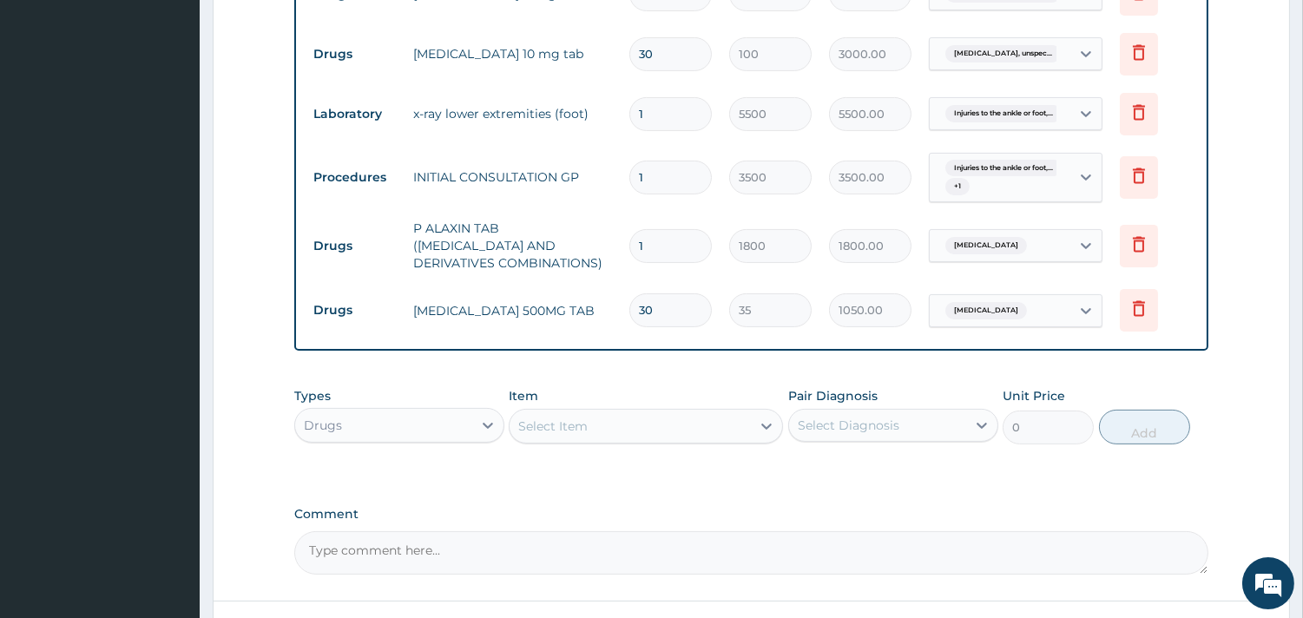
type input "30"
click at [692, 412] on div "Select Item" at bounding box center [630, 426] width 241 height 28
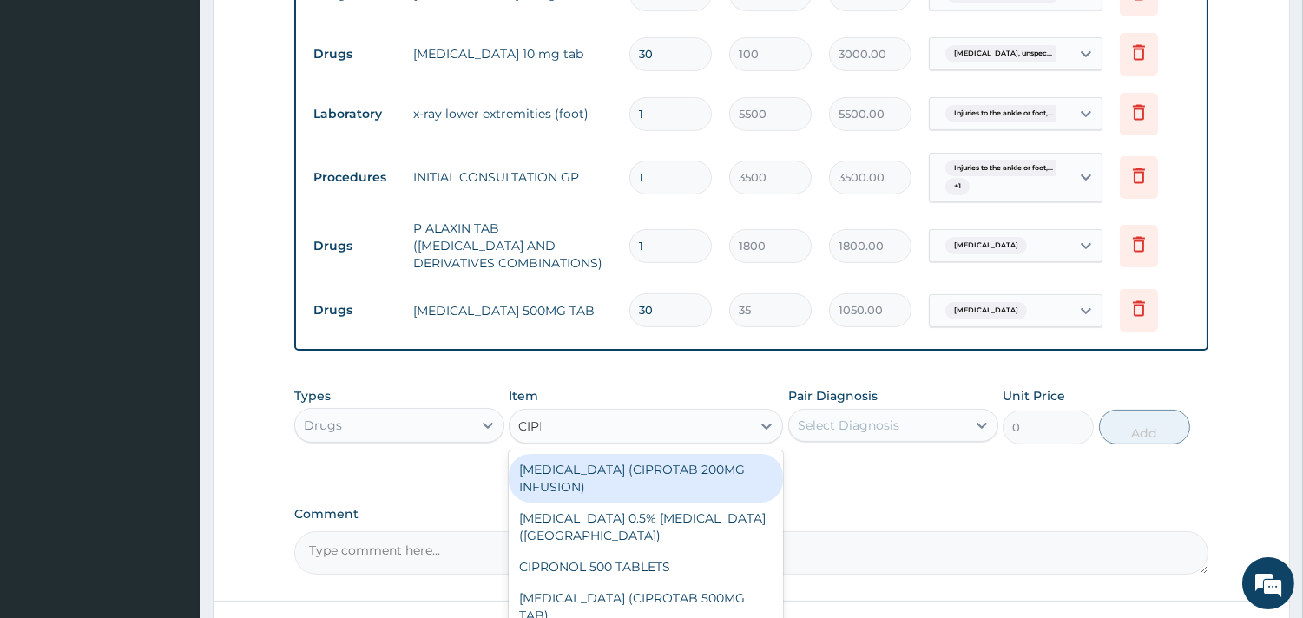
type input "CIPRO"
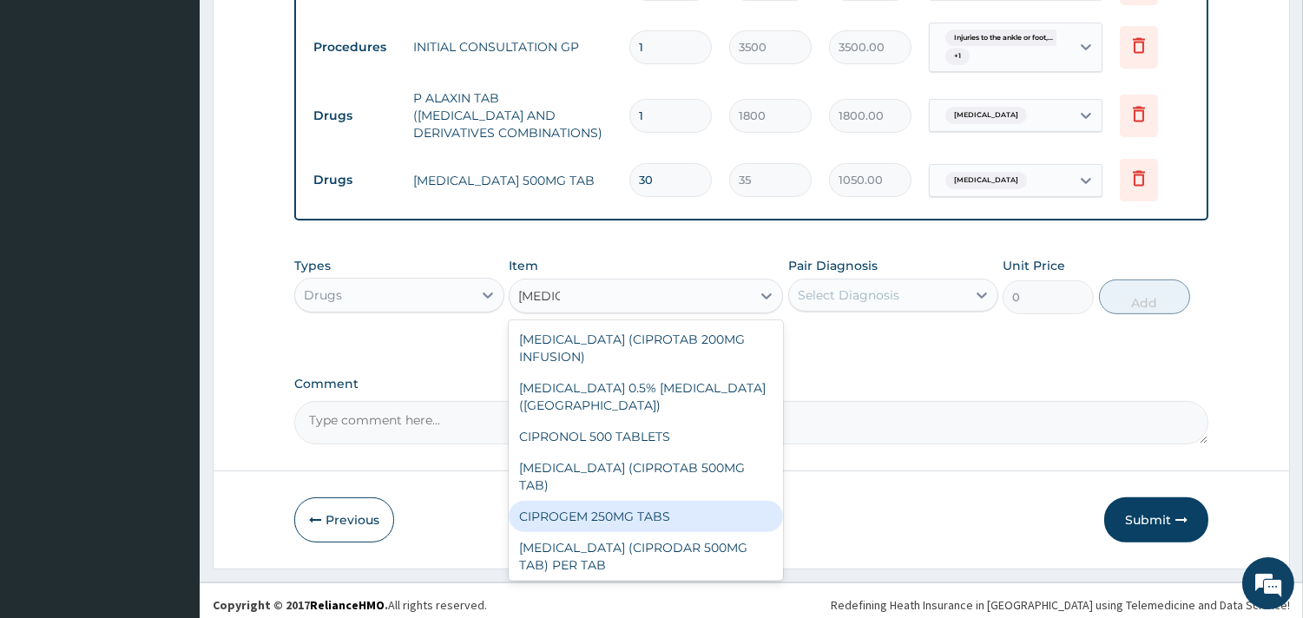
scroll to position [3, 0]
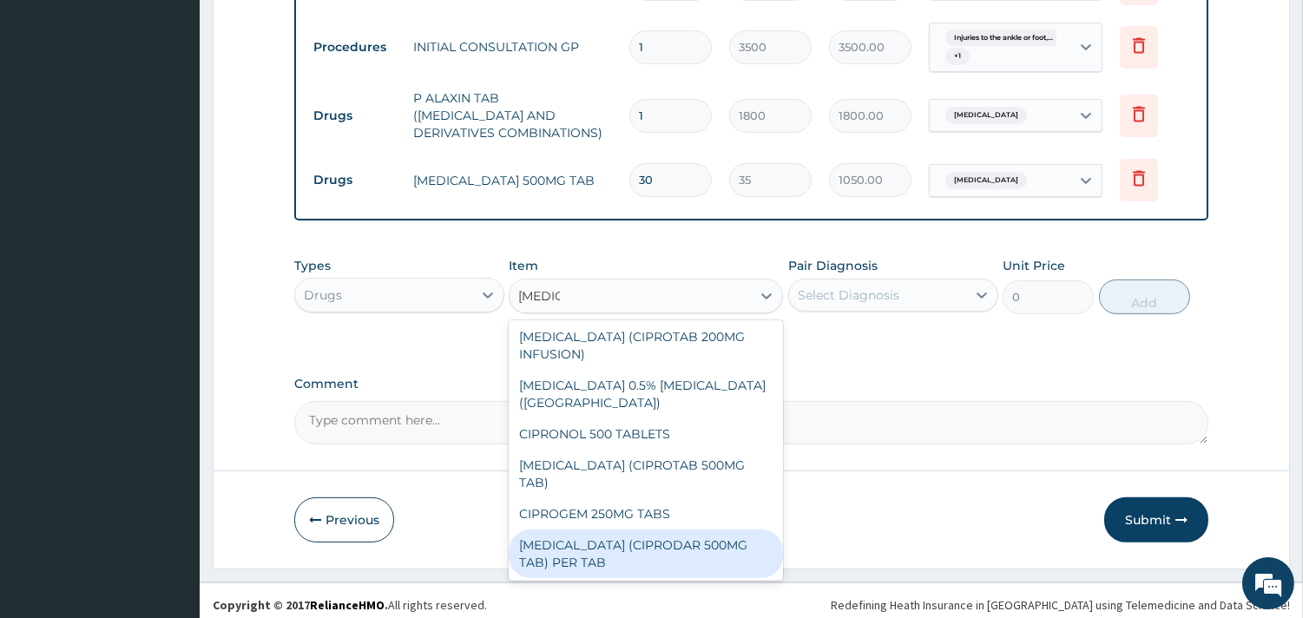
click at [679, 565] on div "CIPROFLOXACIN (CIPRODAR 500MG TAB) PER TAB" at bounding box center [646, 554] width 274 height 49
type input "100"
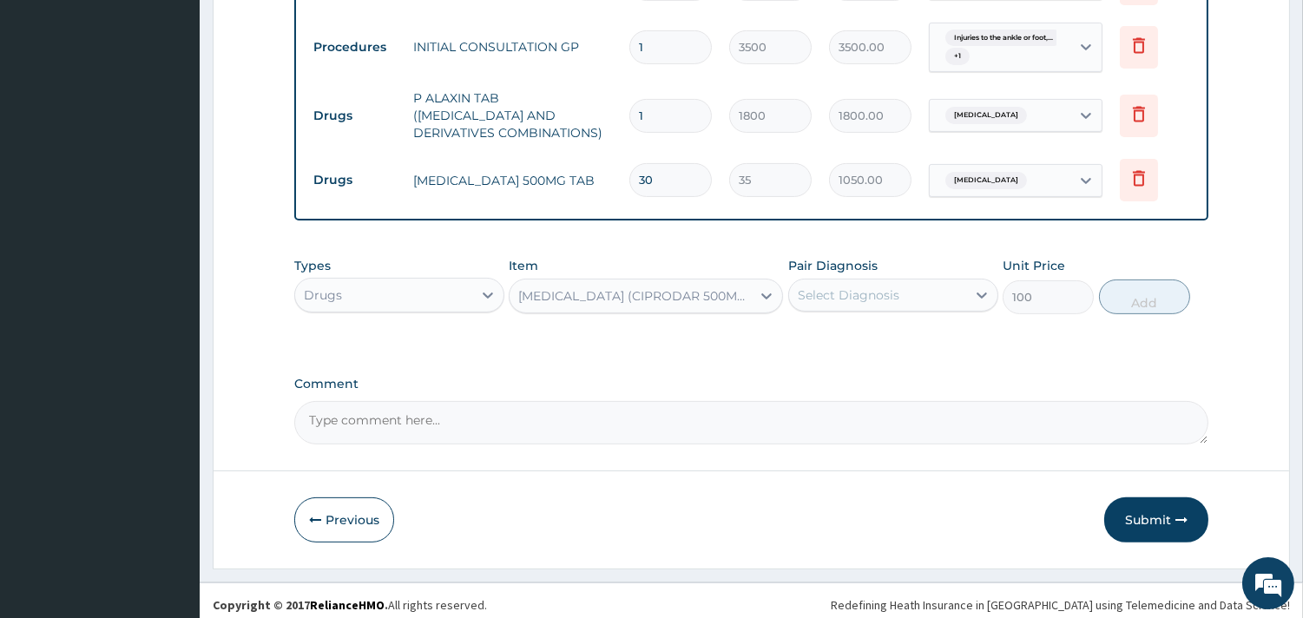
click at [865, 286] on div "Select Diagnosis" at bounding box center [849, 294] width 102 height 17
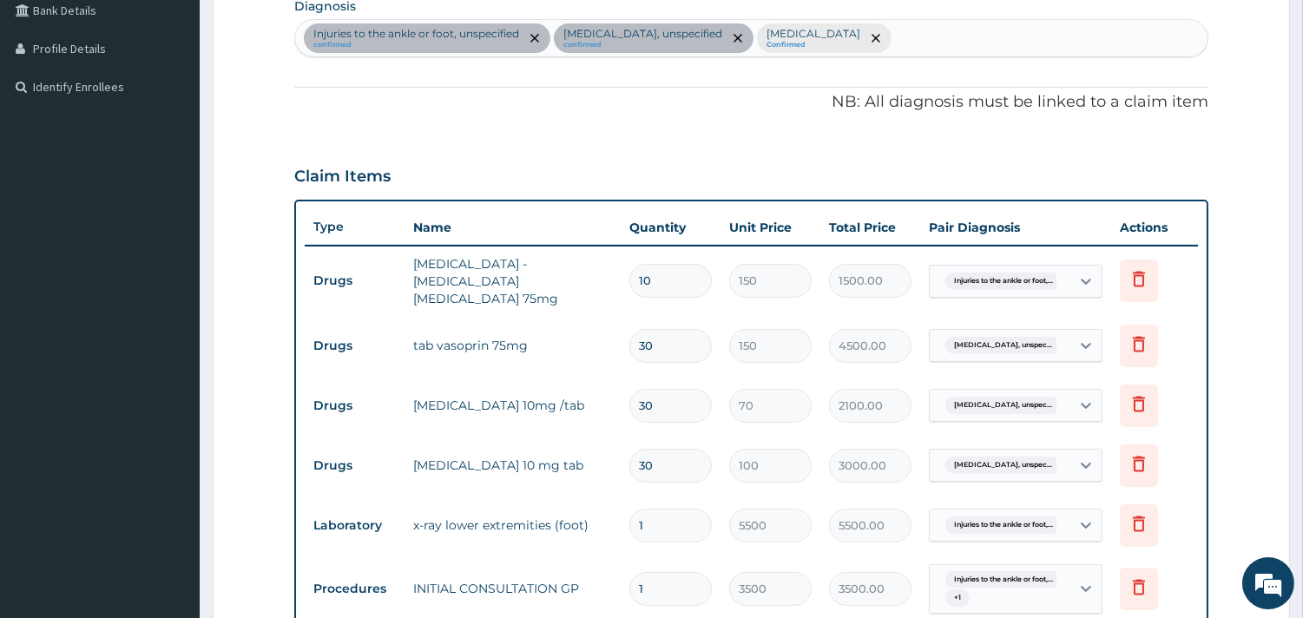
scroll to position [385, 0]
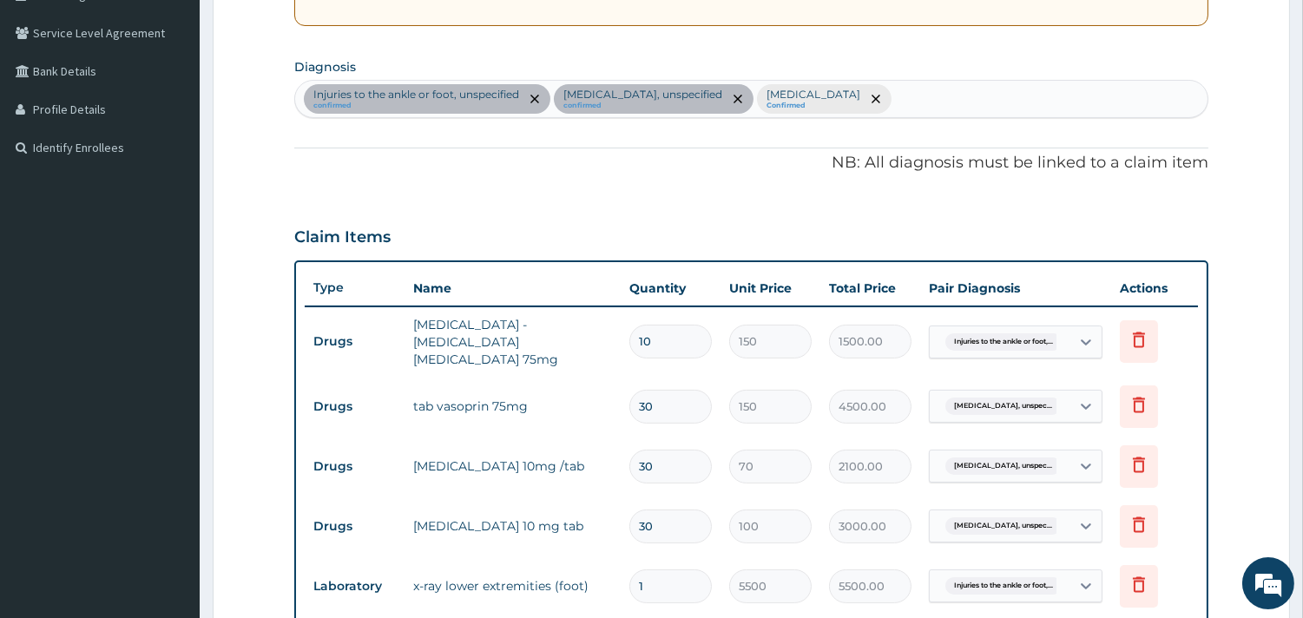
click at [977, 102] on div "Injuries to the ankle or foot, unspecified confirmed Essential hypertension, un…" at bounding box center [751, 99] width 912 height 36
type input "SEPSIS"
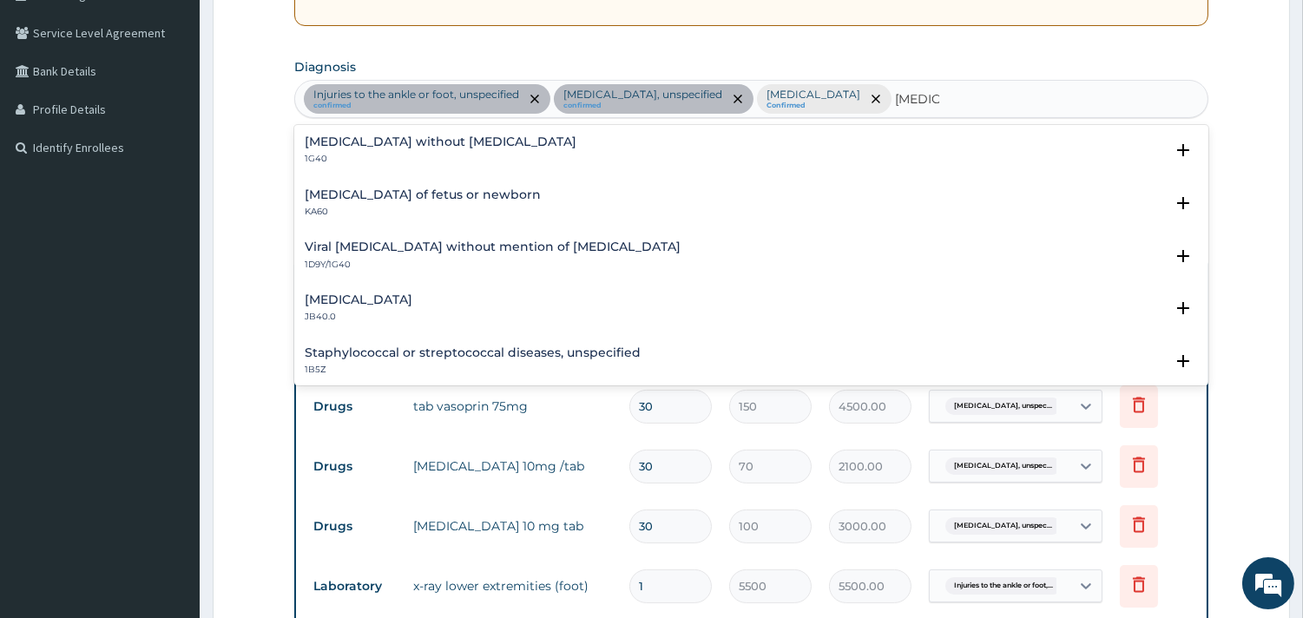
click at [464, 141] on h4 "Sepsis without septic shock" at bounding box center [441, 141] width 272 height 13
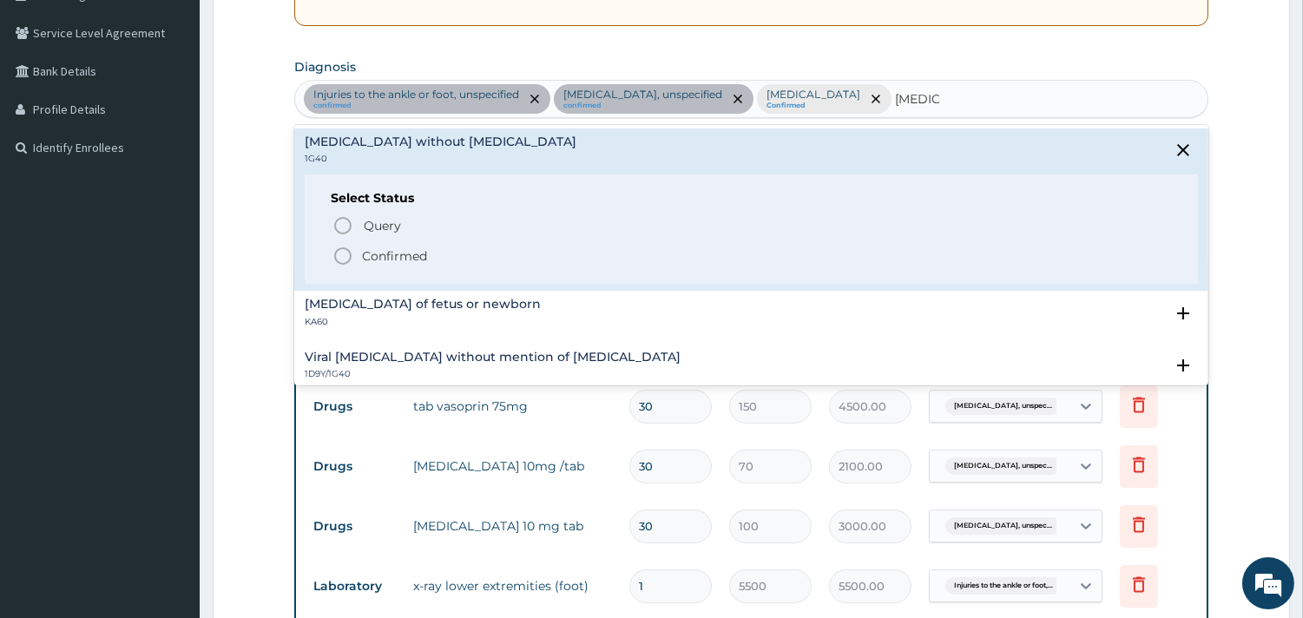
click at [374, 256] on p "Confirmed" at bounding box center [394, 255] width 65 height 17
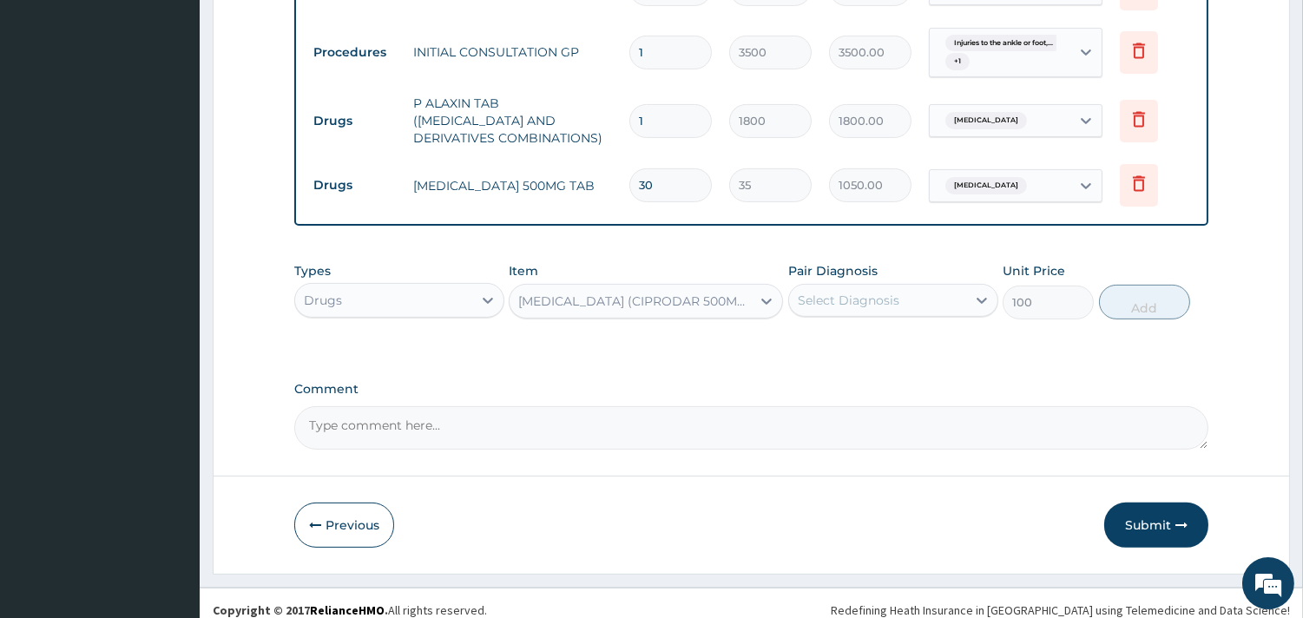
scroll to position [988, 0]
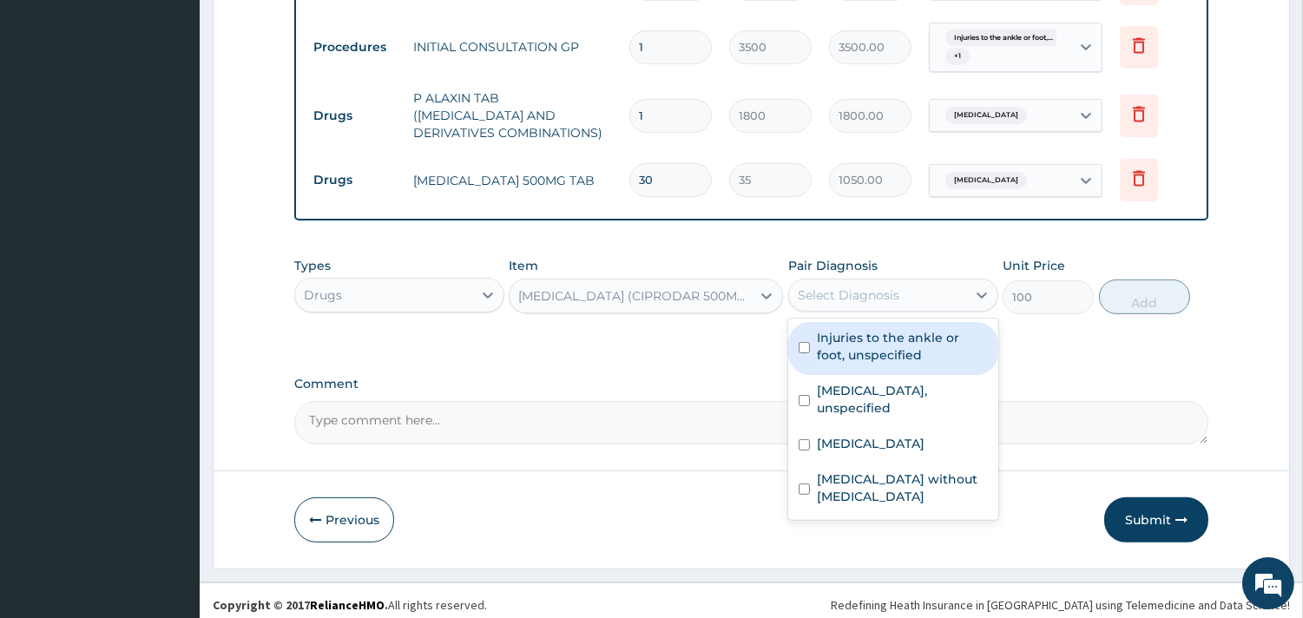
click at [901, 293] on div "Select Diagnosis" at bounding box center [877, 295] width 177 height 28
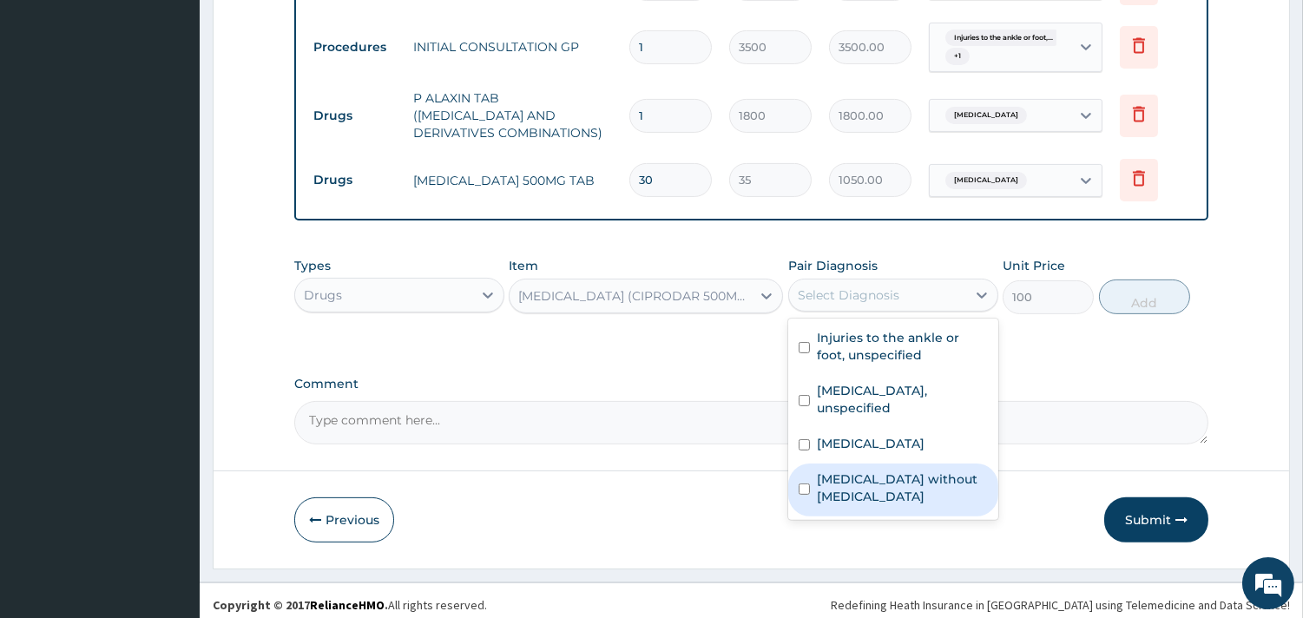
click at [840, 472] on label "Sepsis without septic shock" at bounding box center [902, 488] width 171 height 35
checkbox input "true"
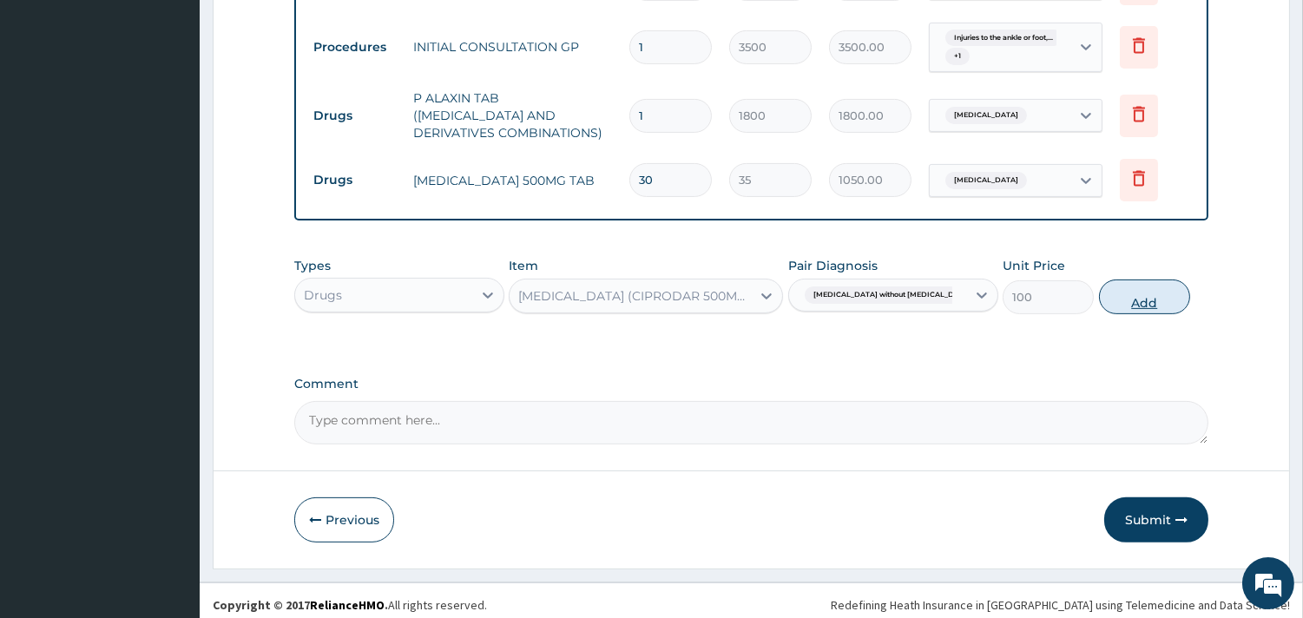
click at [1137, 292] on button "Add" at bounding box center [1144, 297] width 91 height 35
type input "0"
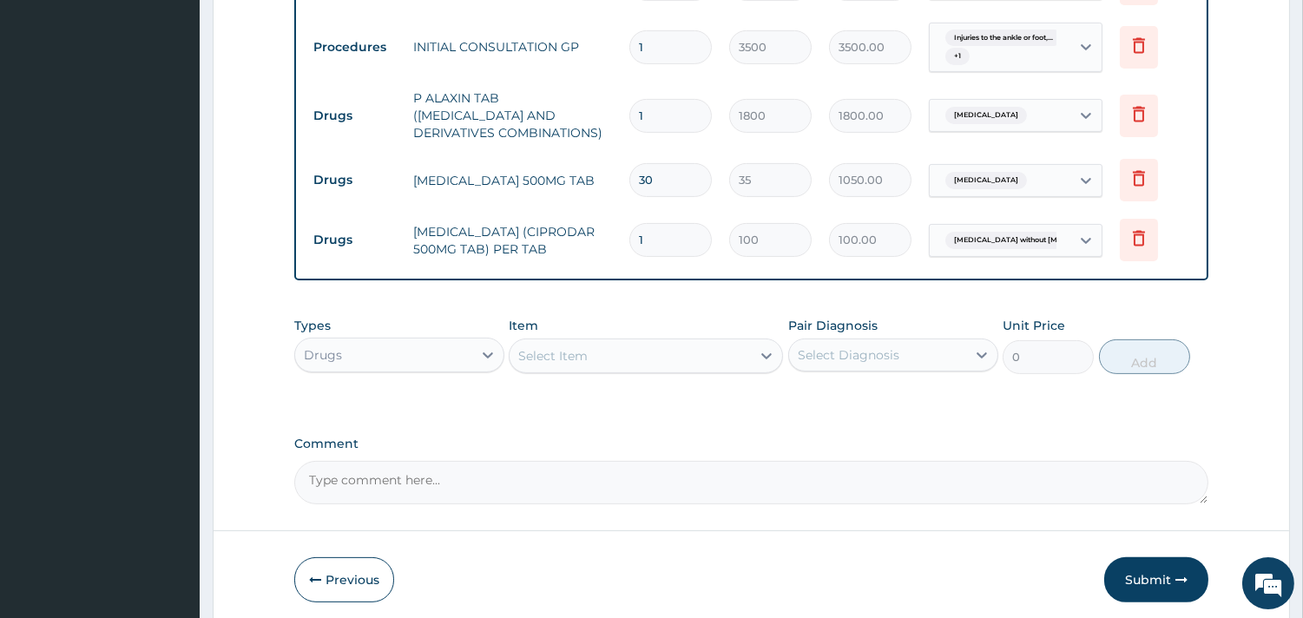
click at [637, 346] on div "Select Item" at bounding box center [630, 356] width 241 height 28
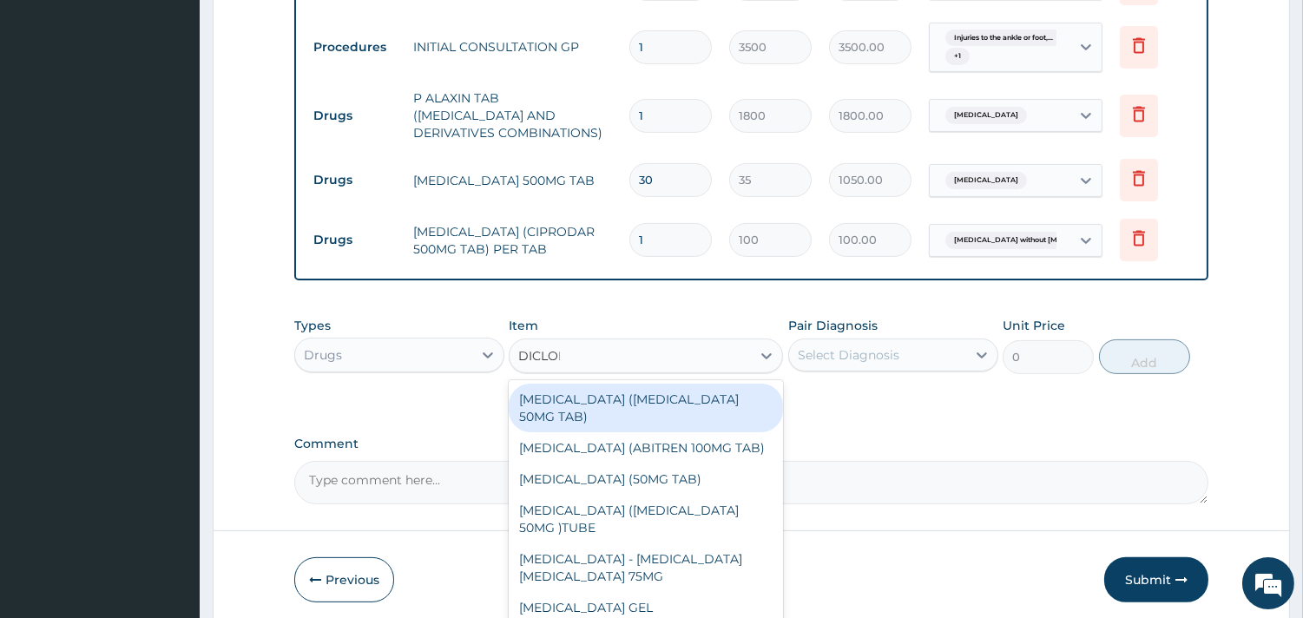
type input "DICLOFE"
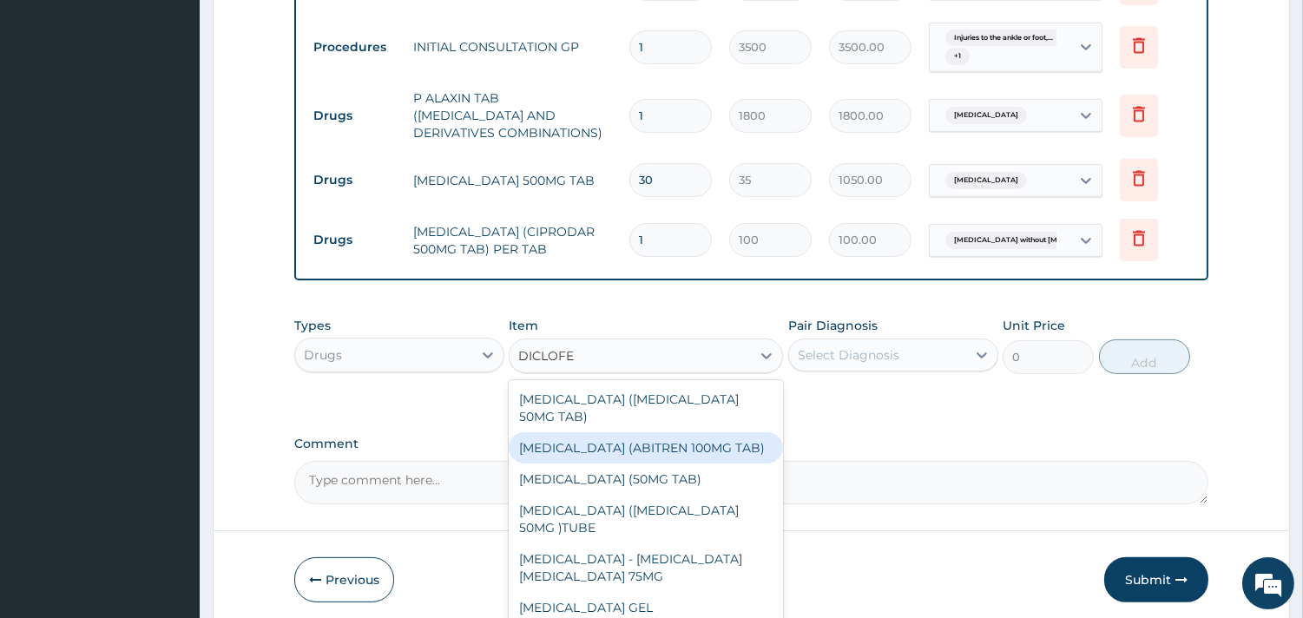
scroll to position [62, 0]
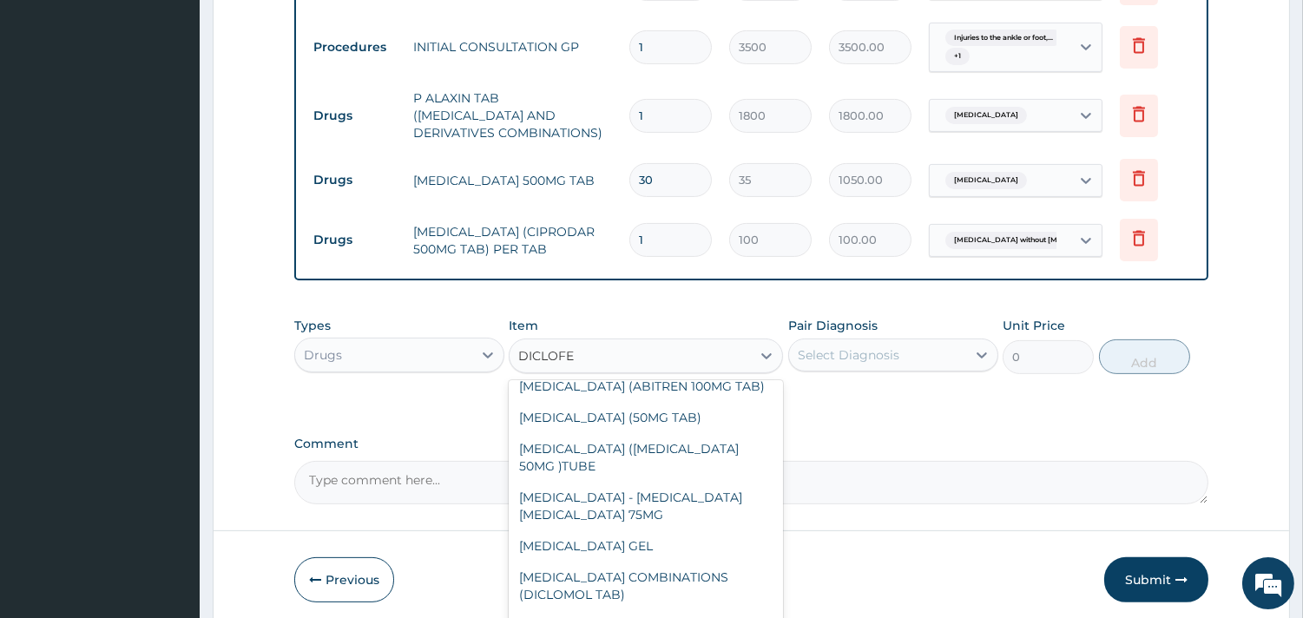
type input "120"
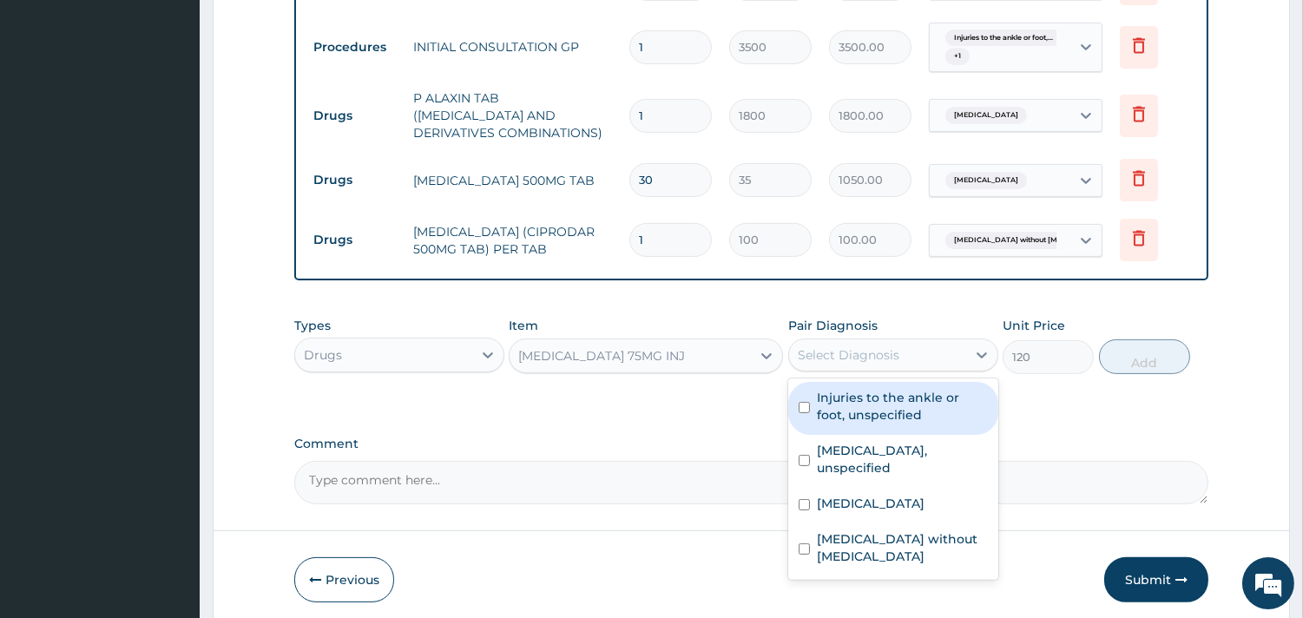
click at [856, 346] on div "Select Diagnosis" at bounding box center [849, 354] width 102 height 17
click at [866, 400] on label "Injuries to the ankle or foot, unspecified" at bounding box center [902, 406] width 171 height 35
checkbox input "true"
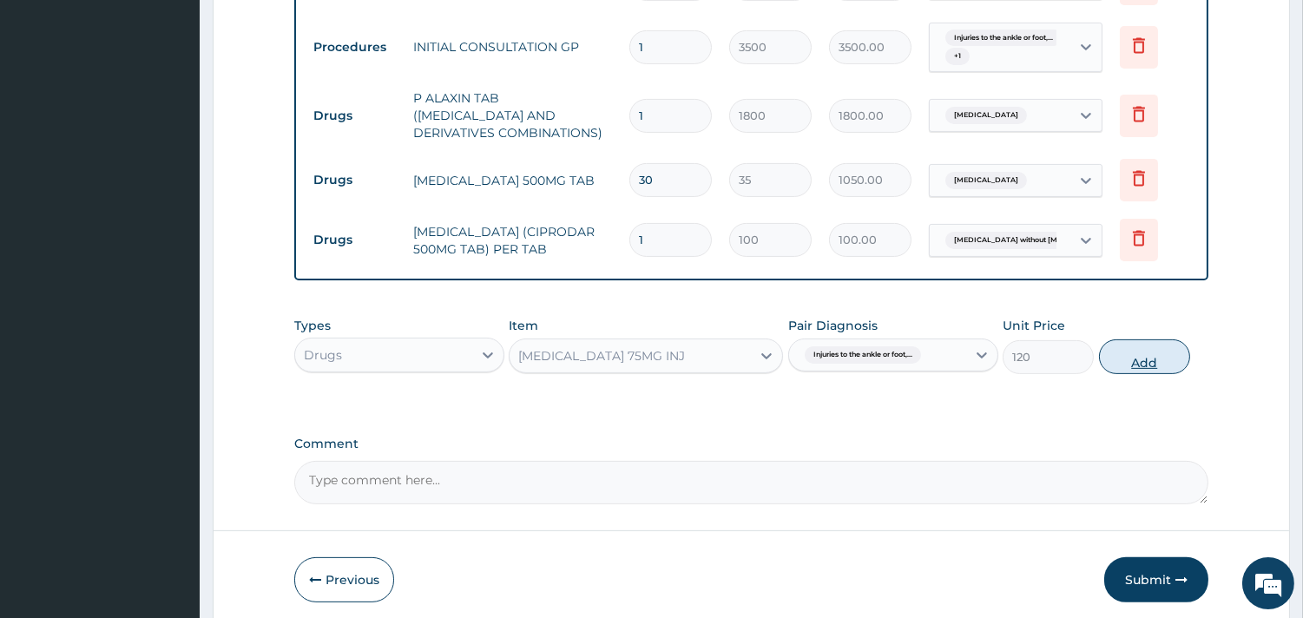
click at [1139, 352] on button "Add" at bounding box center [1144, 356] width 91 height 35
type input "0"
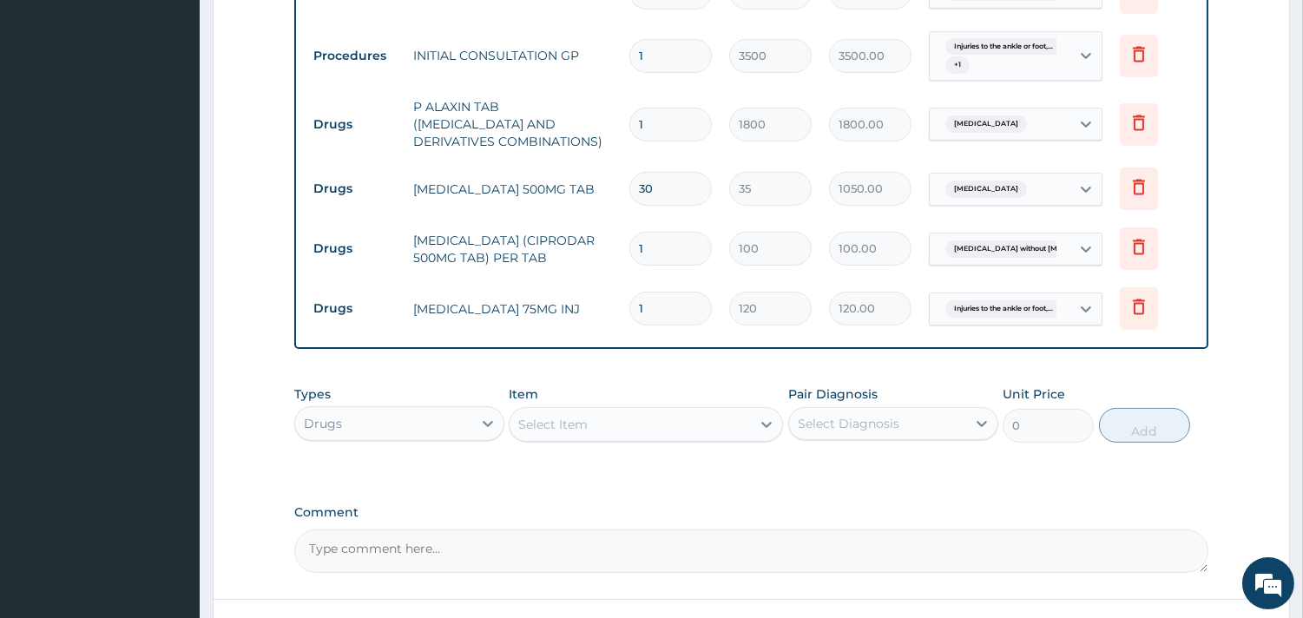
scroll to position [994, 0]
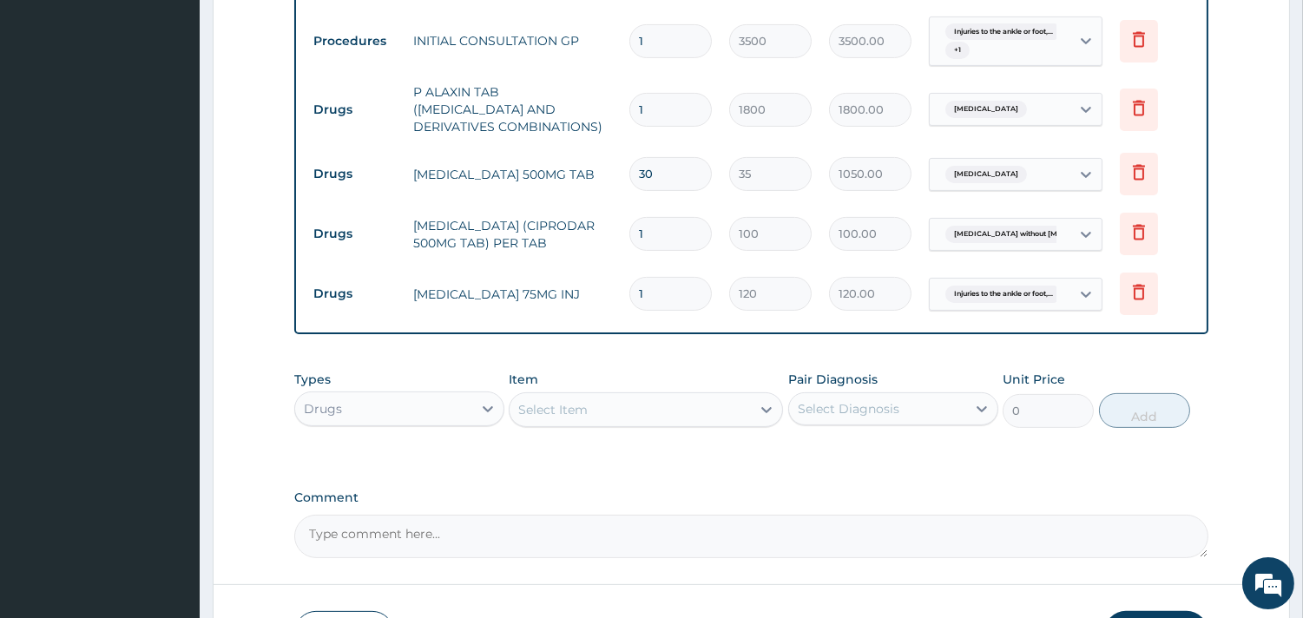
click at [629, 392] on div "Select Item" at bounding box center [646, 409] width 274 height 35
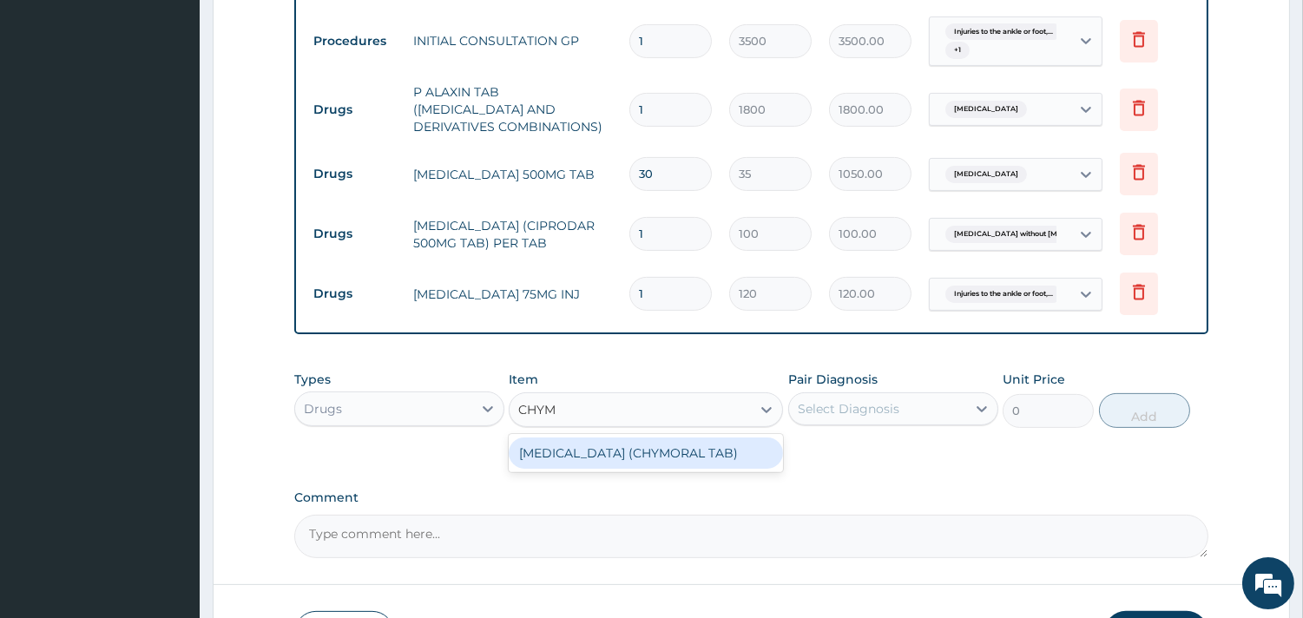
type input "CHYMO"
click at [662, 444] on div "CHYMOTRYPSIN (CHYMORAL TAB)" at bounding box center [646, 453] width 274 height 31
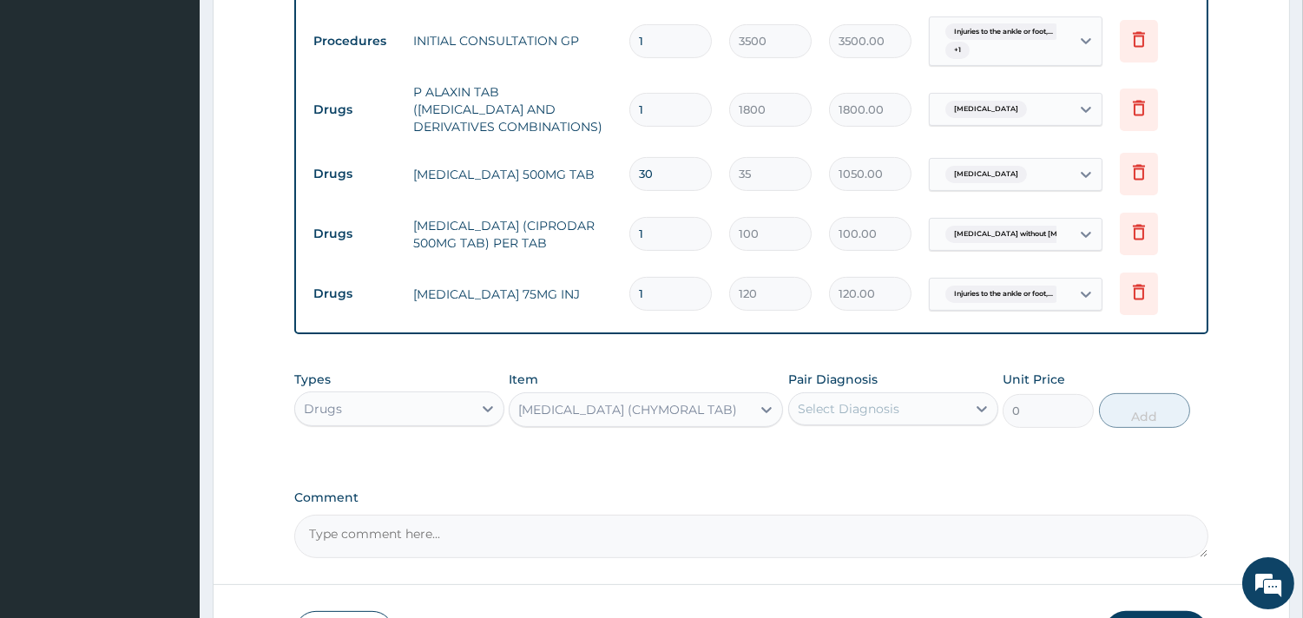
type input "70"
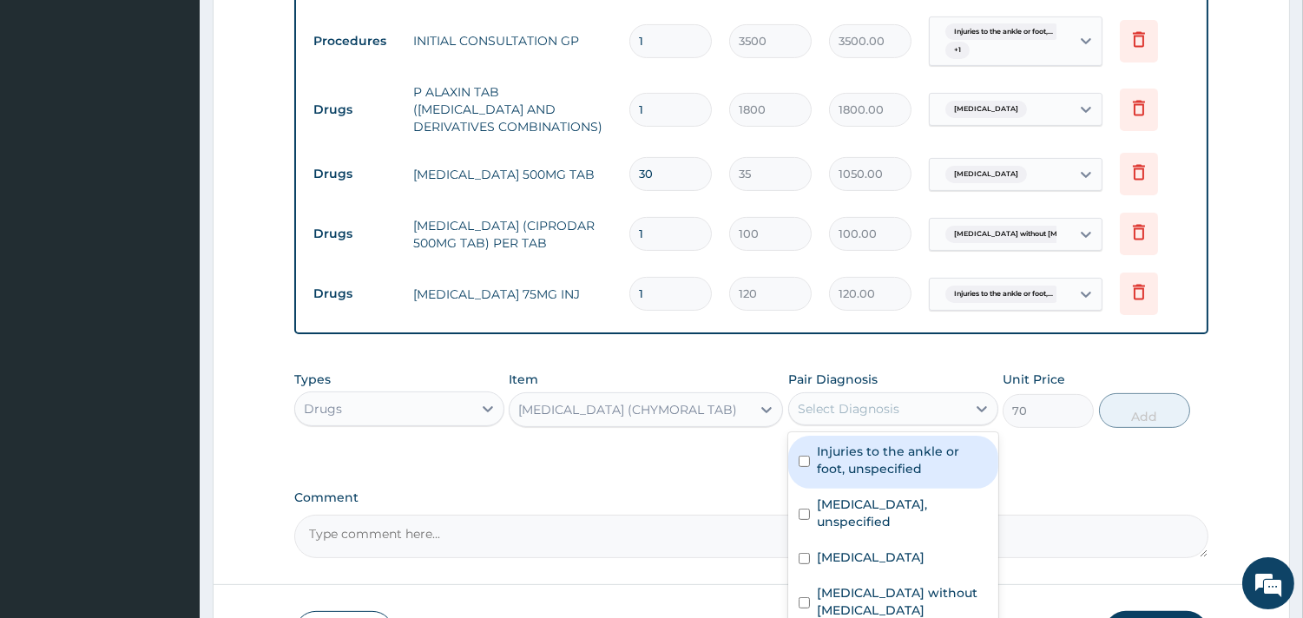
click at [835, 408] on div "Select Diagnosis" at bounding box center [849, 408] width 102 height 17
click at [833, 457] on label "Injuries to the ankle or foot, unspecified" at bounding box center [902, 460] width 171 height 35
checkbox input "true"
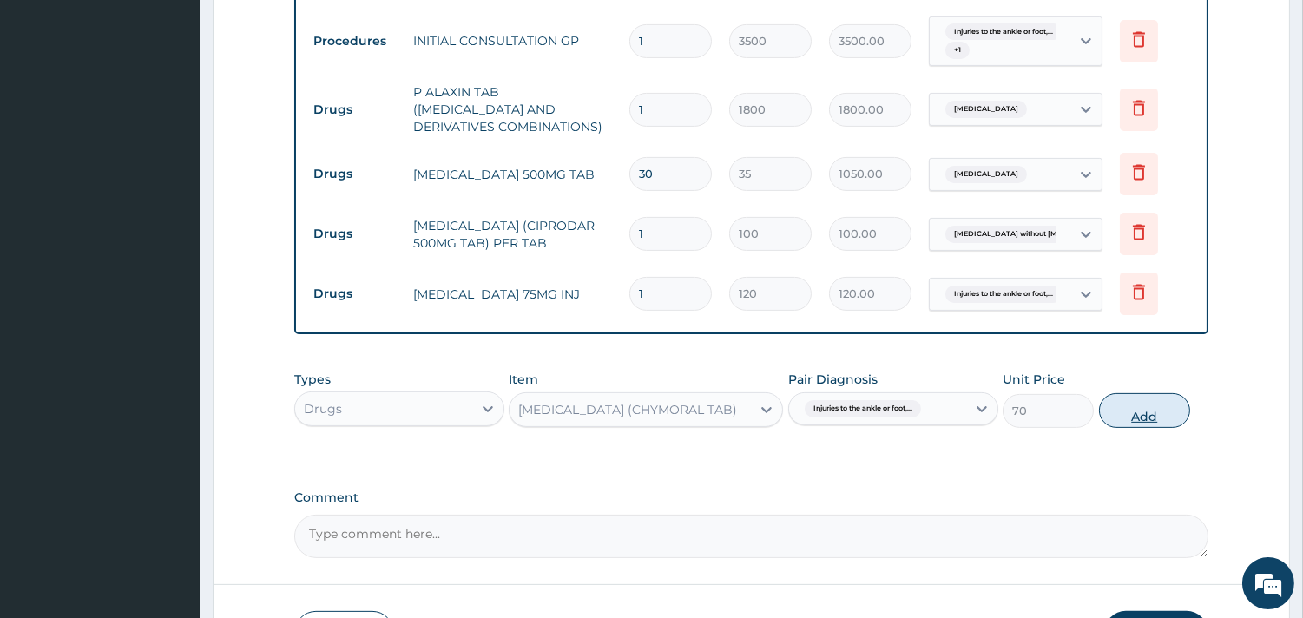
click at [1127, 402] on button "Add" at bounding box center [1144, 410] width 91 height 35
type input "0"
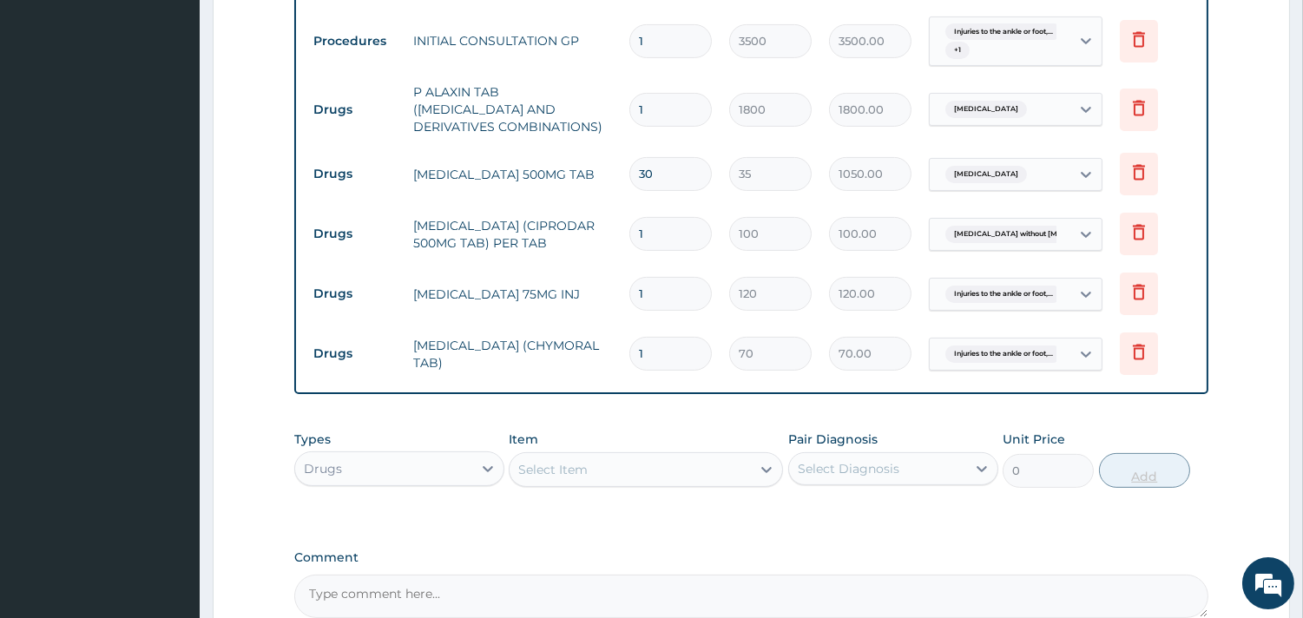
type input "15"
type input "1050.00"
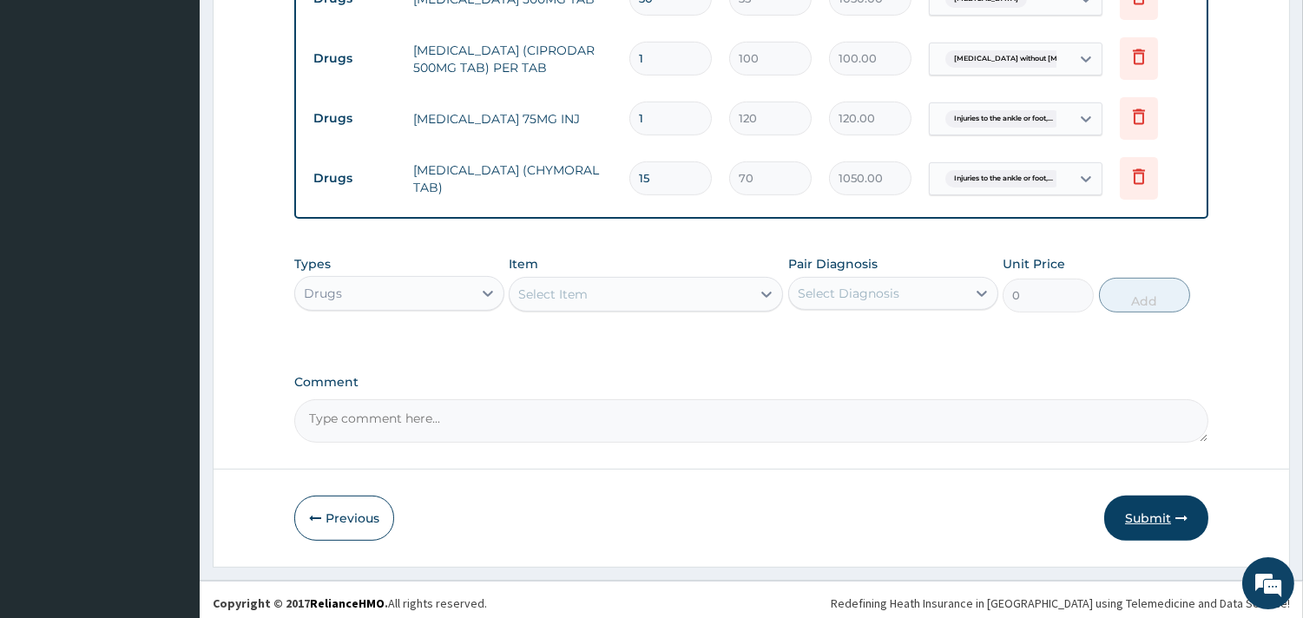
type input "15"
click at [1150, 502] on button "Submit" at bounding box center [1156, 518] width 104 height 45
